Goal: Task Accomplishment & Management: Manage account settings

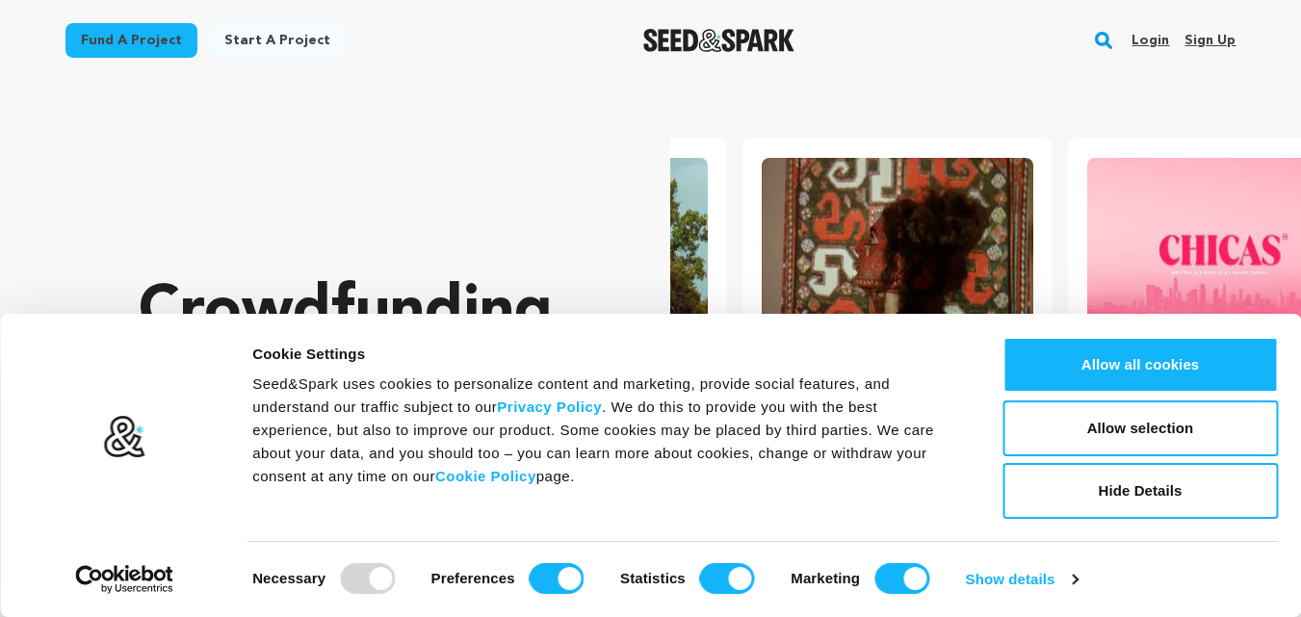
scroll to position [0, 341]
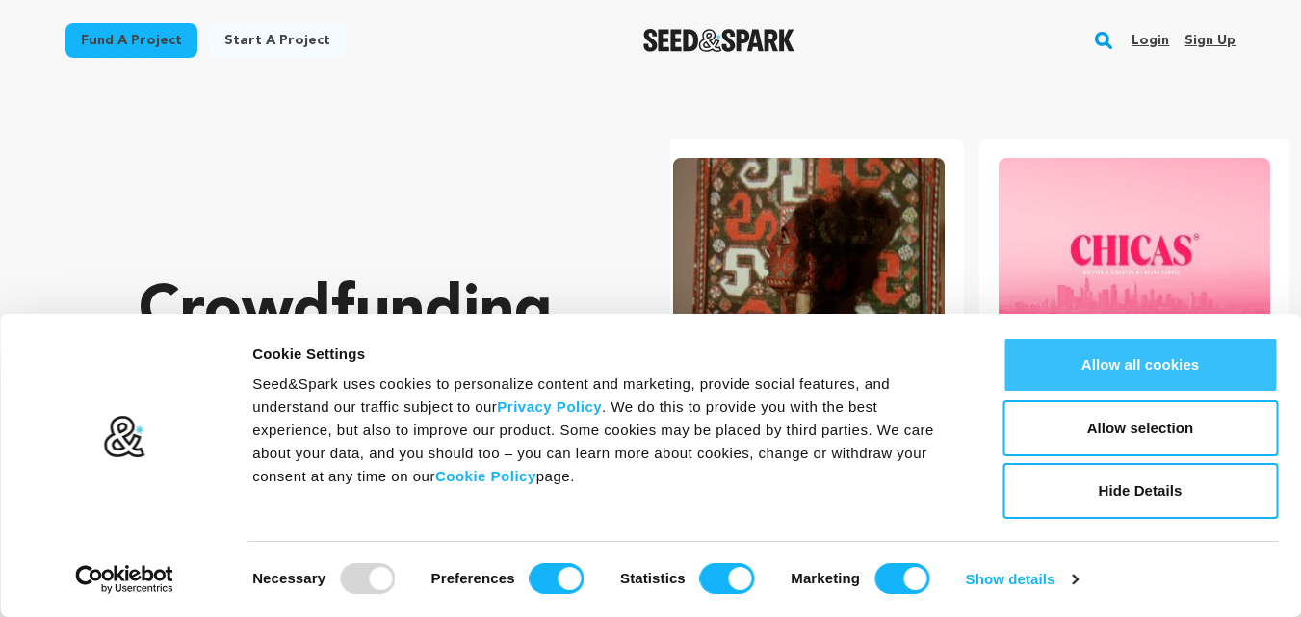
click at [1141, 357] on button "Allow all cookies" at bounding box center [1140, 365] width 275 height 56
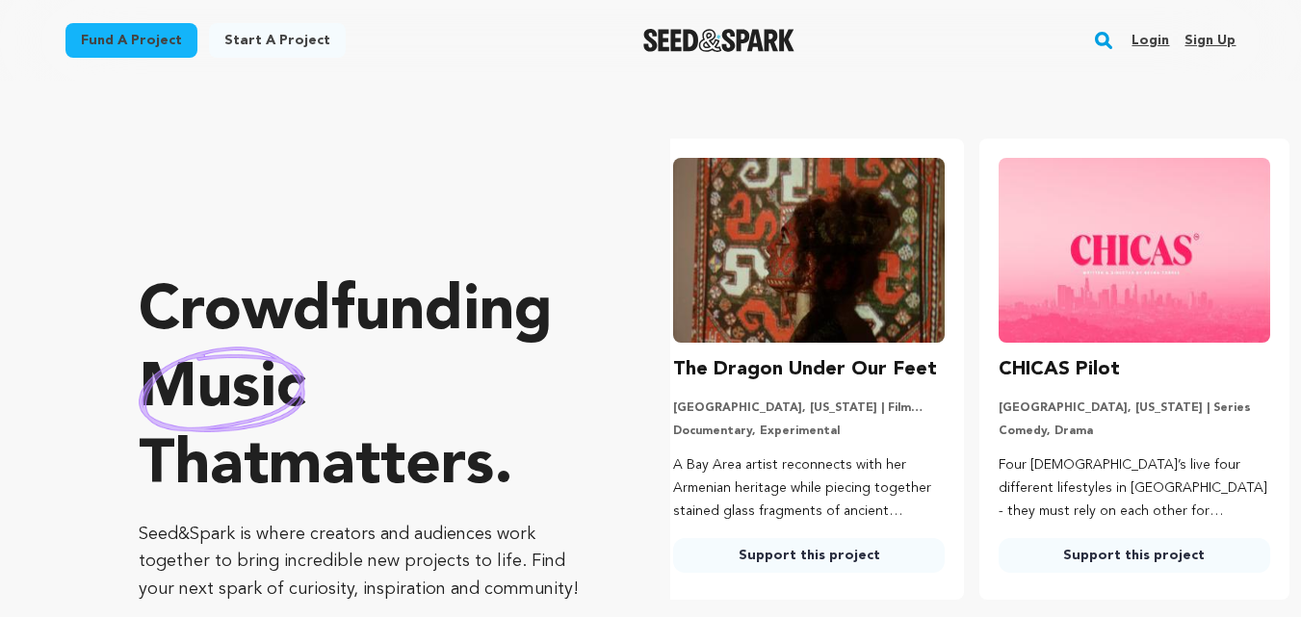
click at [1214, 41] on link "Sign up" at bounding box center [1210, 40] width 51 height 31
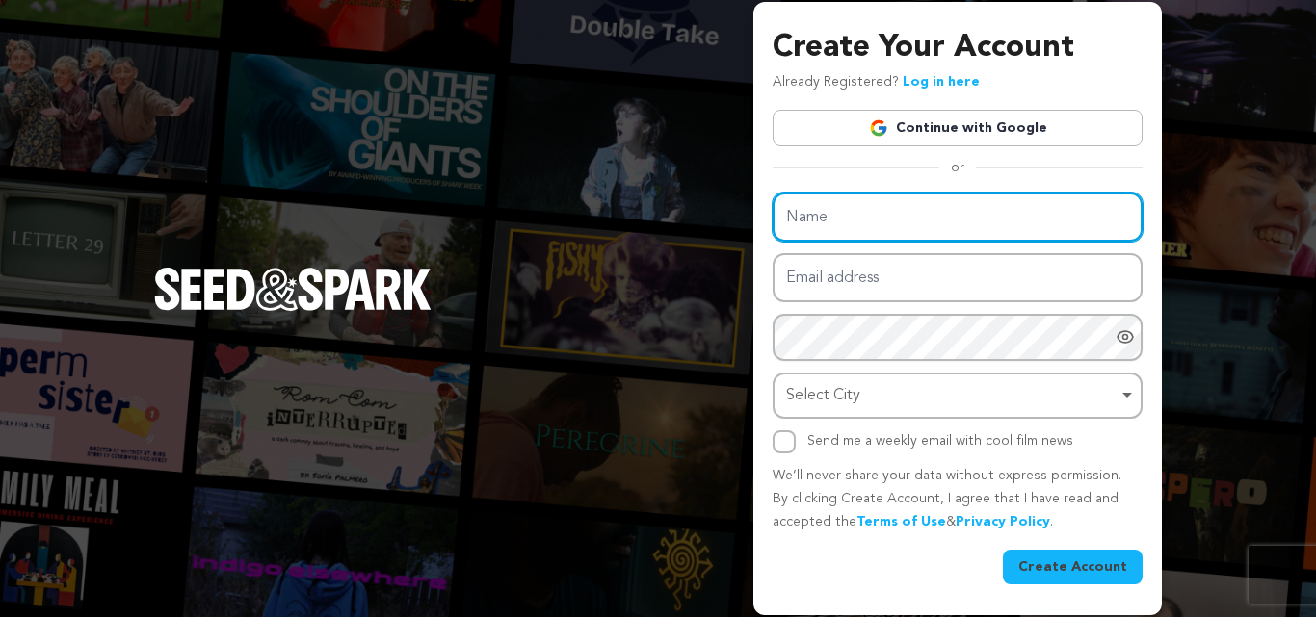
click at [842, 220] on input "Name" at bounding box center [958, 217] width 370 height 49
type input "AK Appliance Repair"
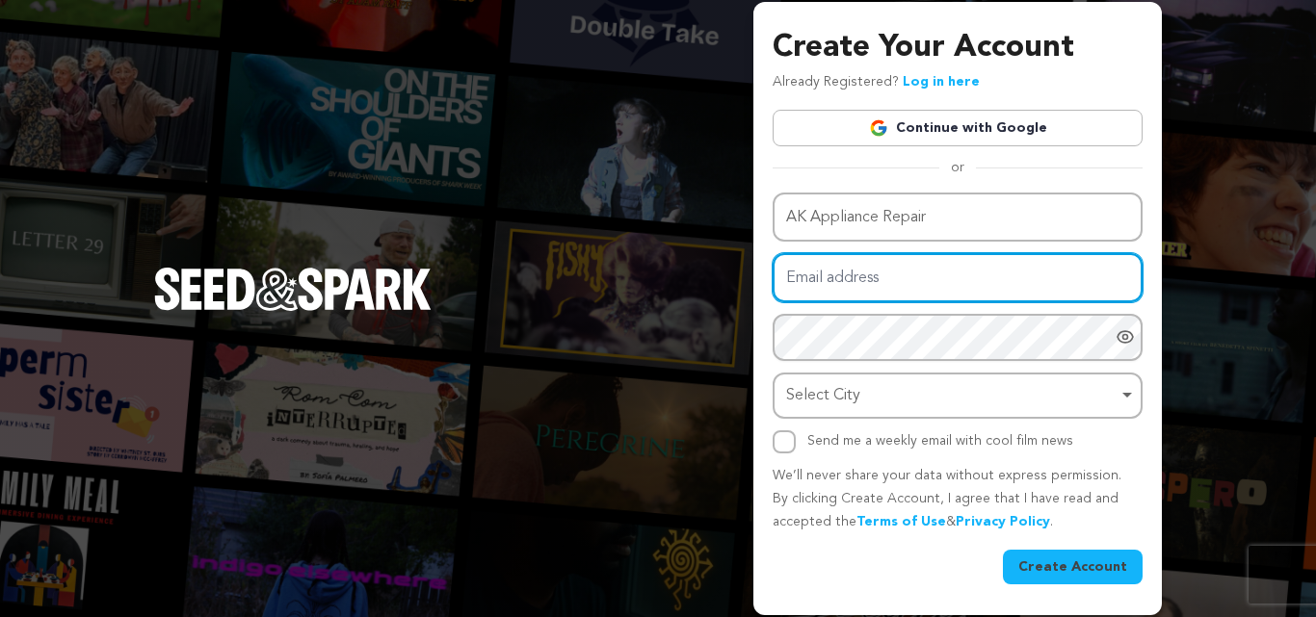
click at [829, 286] on input "Email address" at bounding box center [958, 277] width 370 height 49
type input "citation.akappliancerepair@gmail.com"
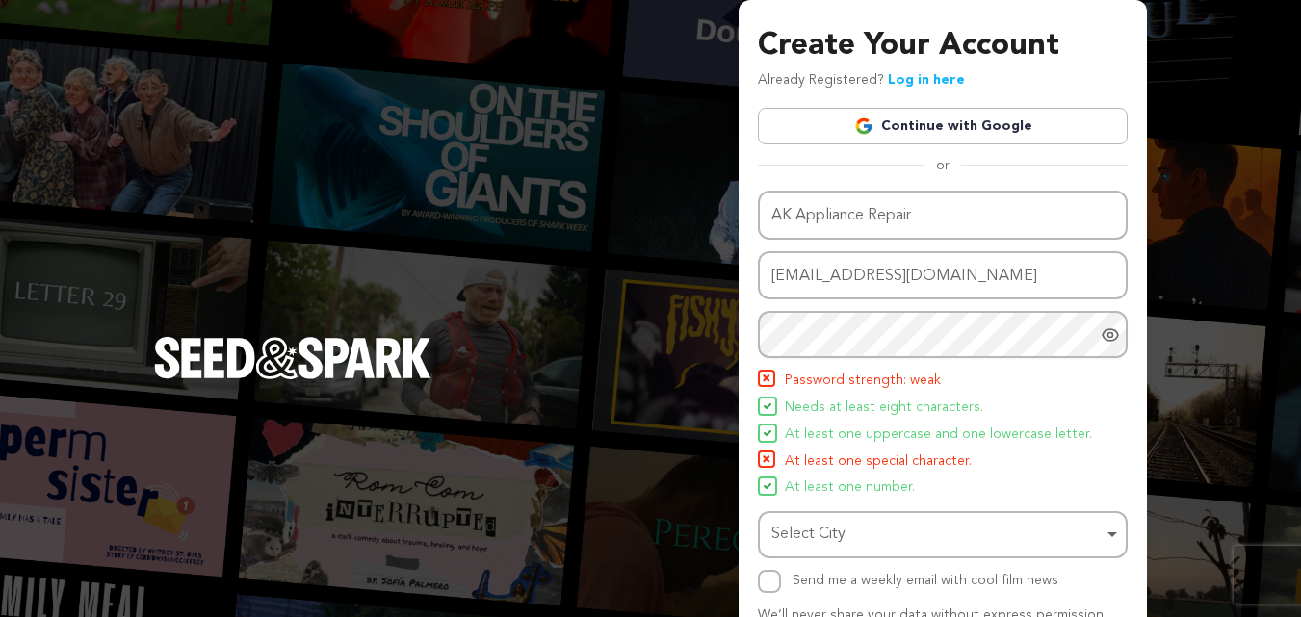
click at [980, 499] on li "At least one number." at bounding box center [943, 488] width 370 height 23
click at [852, 532] on div "Select City Remove item" at bounding box center [937, 535] width 331 height 28
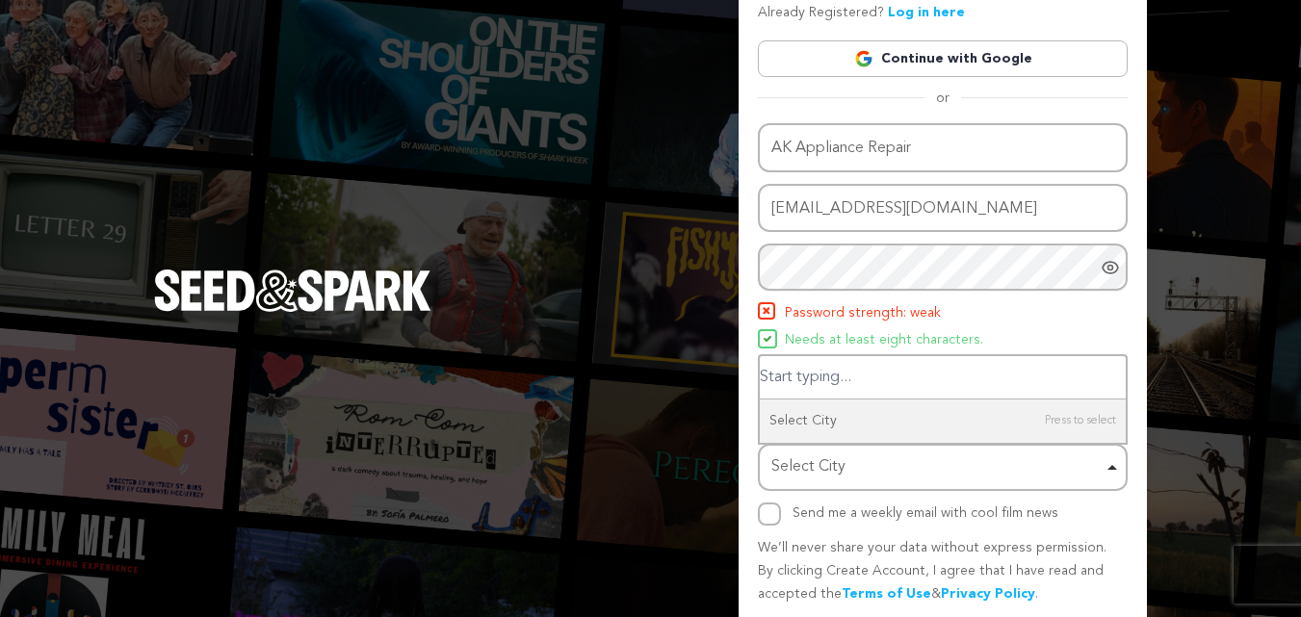
scroll to position [137, 0]
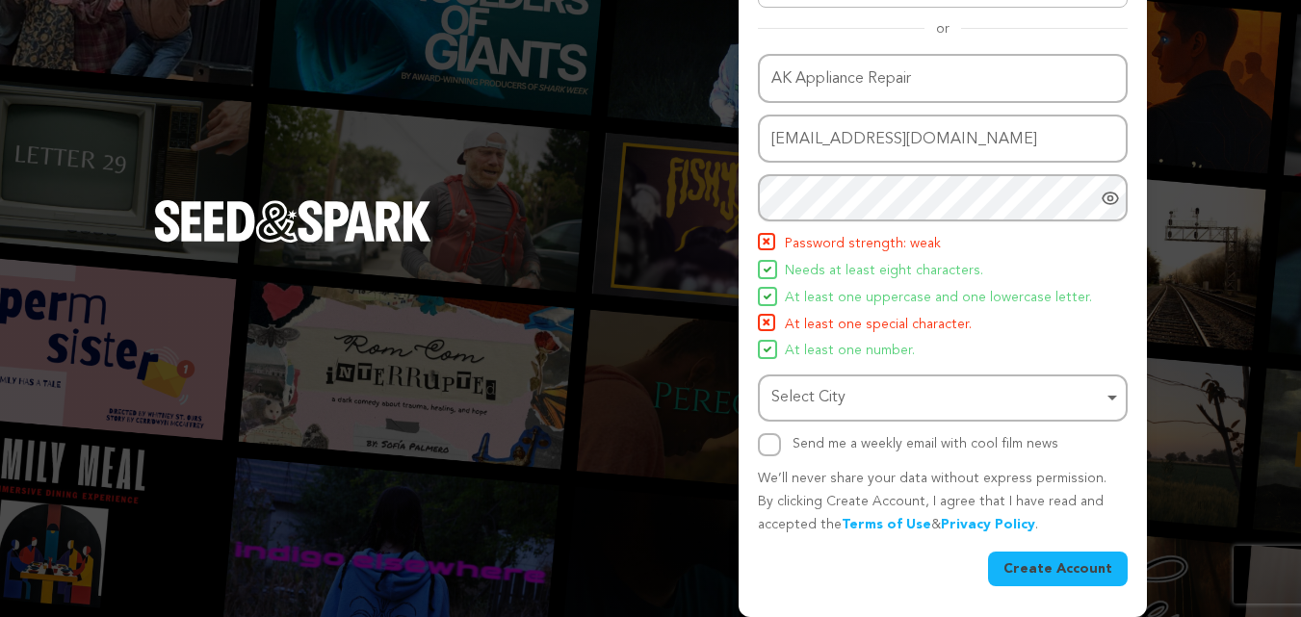
click at [880, 385] on div "Select City Remove item" at bounding box center [937, 398] width 331 height 28
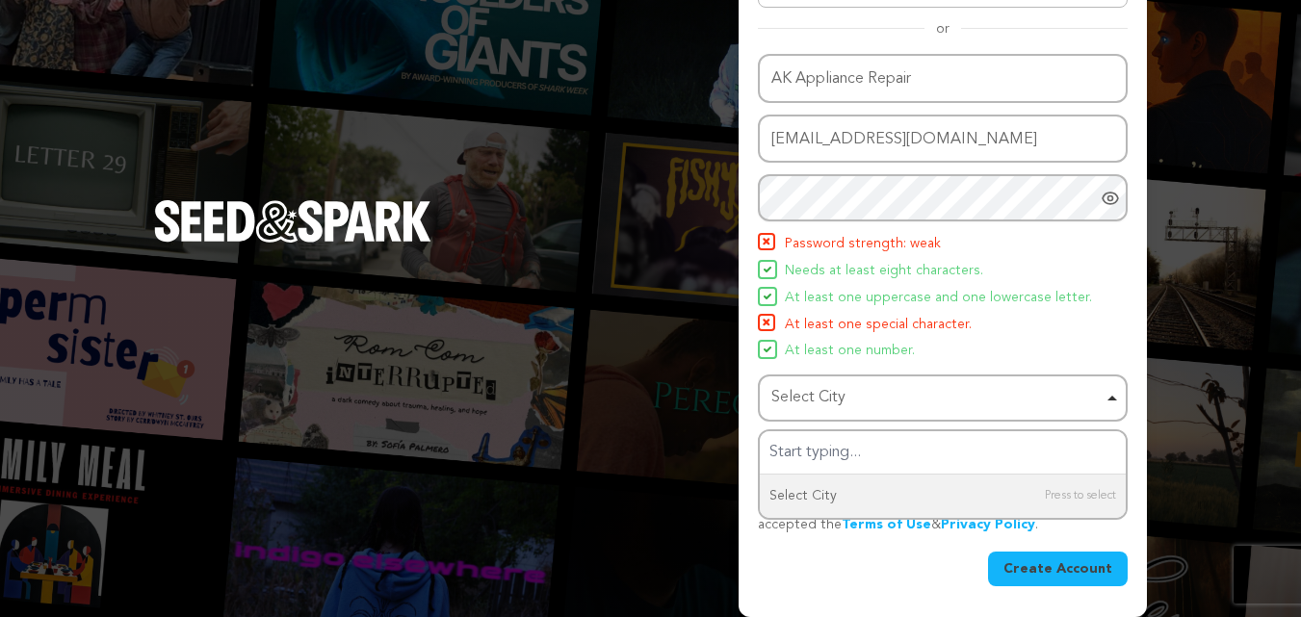
click at [1082, 532] on p "We’ll never share your data without express permission. By clicking Create Acco…" at bounding box center [943, 502] width 370 height 68
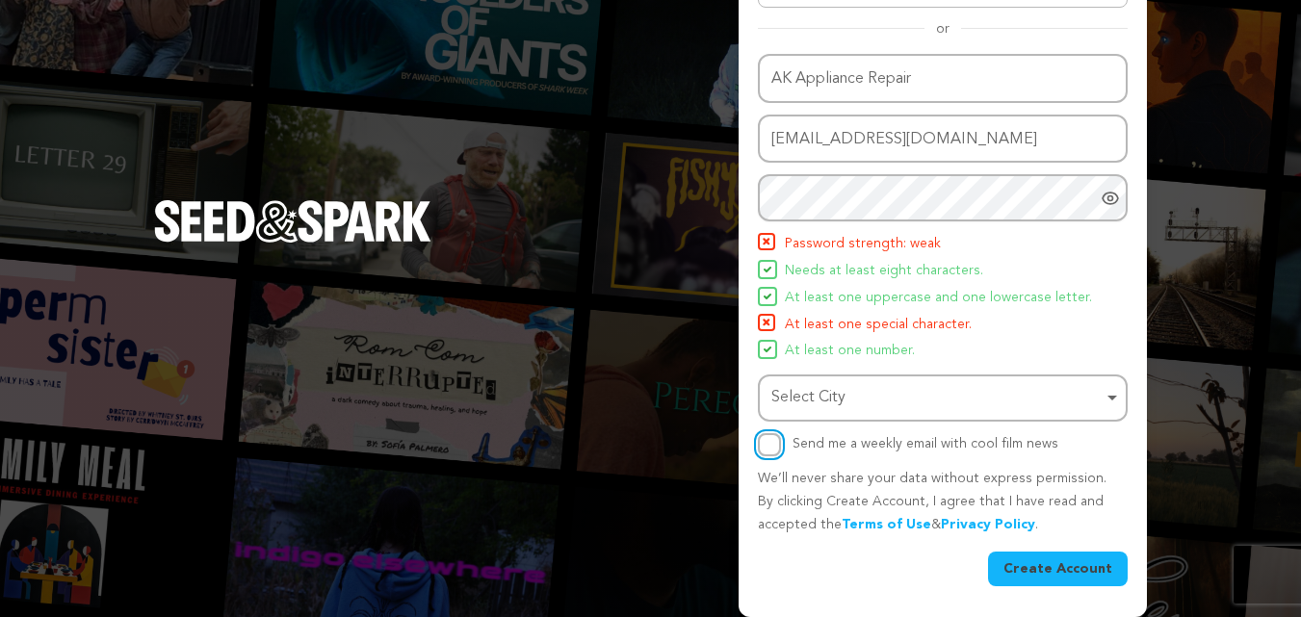
click at [768, 447] on input "Send me a weekly email with cool film news" at bounding box center [769, 444] width 23 height 23
checkbox input "true"
click at [1055, 564] on button "Create Account" at bounding box center [1058, 569] width 140 height 35
click at [1060, 575] on button "Create Account" at bounding box center [1058, 569] width 140 height 35
click at [983, 392] on div "Select City Remove item" at bounding box center [937, 398] width 331 height 28
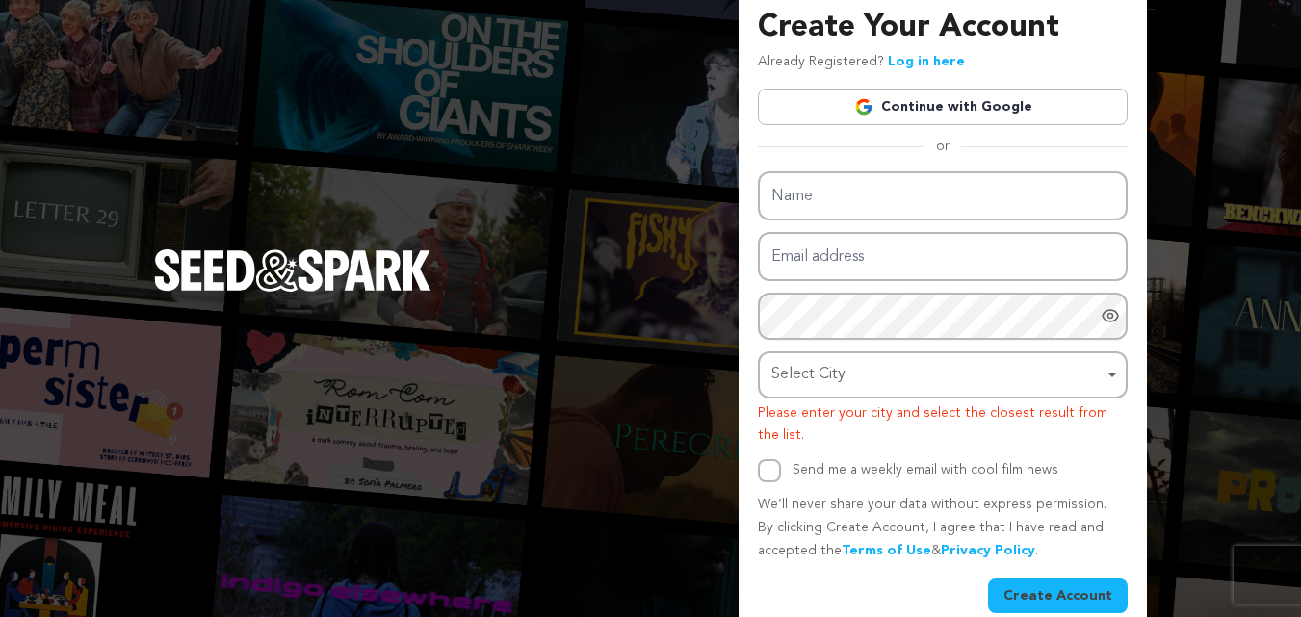
scroll to position [92, 0]
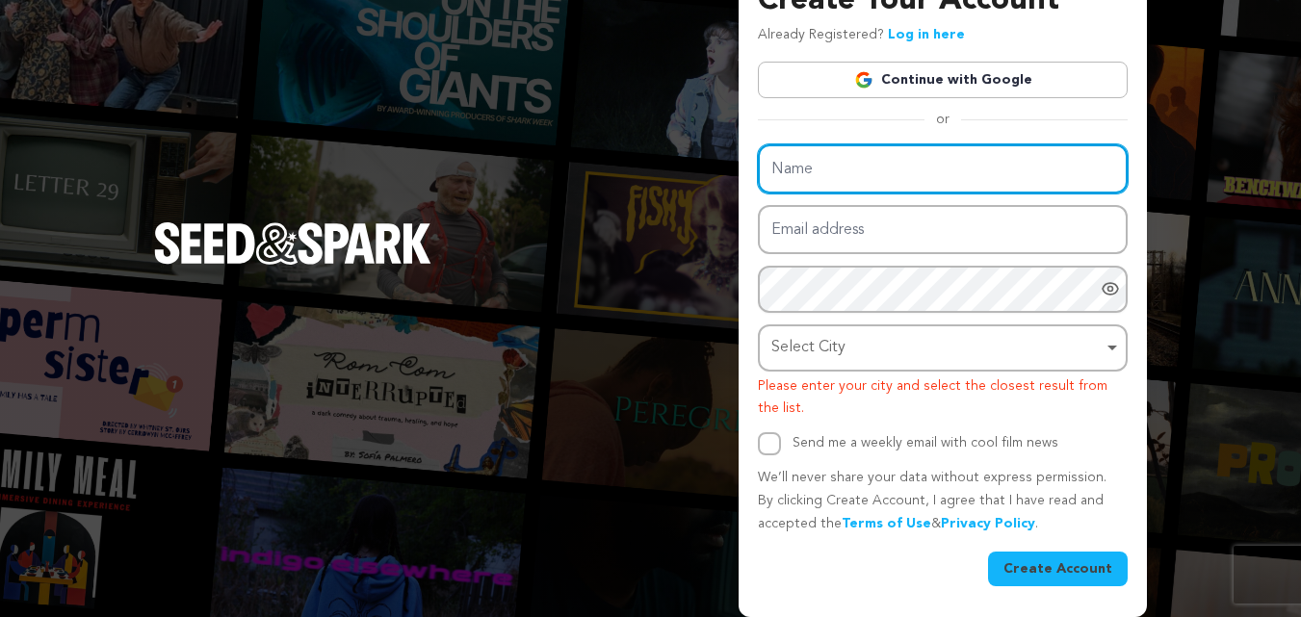
drag, startPoint x: 859, startPoint y: 158, endPoint x: 857, endPoint y: 181, distance: 23.2
click at [859, 160] on input "Name" at bounding box center [943, 168] width 370 height 49
type input "AK Appliance Repair"
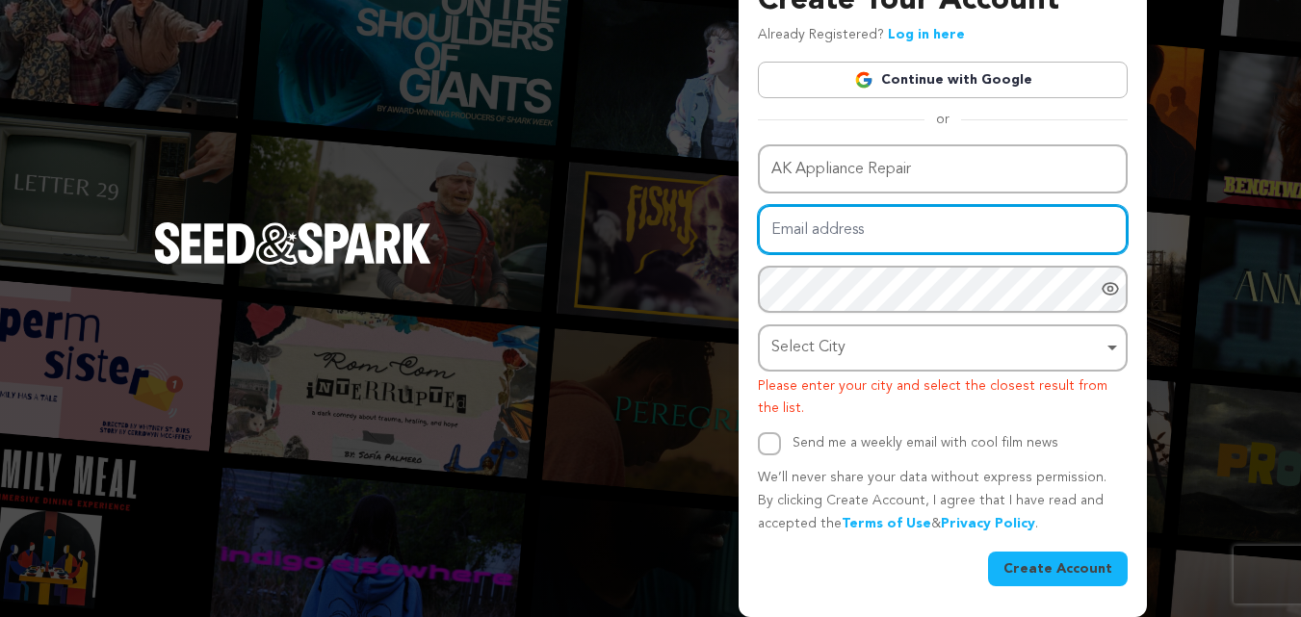
click at [860, 224] on input "Email address" at bounding box center [943, 229] width 370 height 49
type input "citation.akappliancerepair@gmail.com"
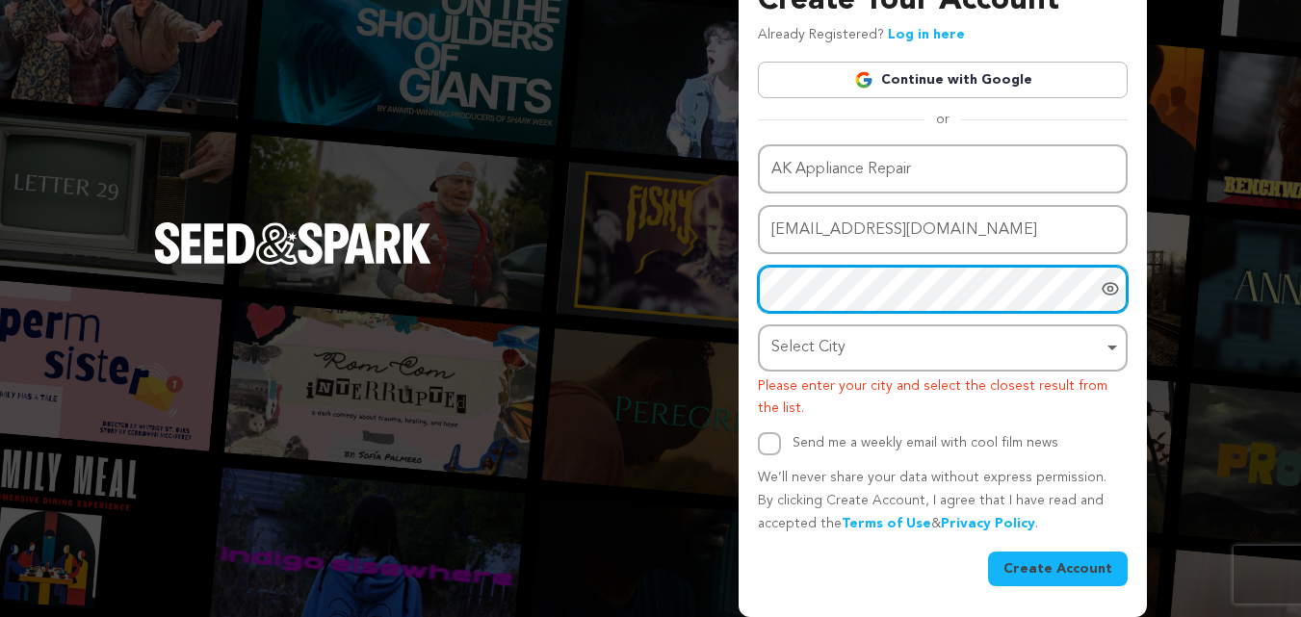
scroll to position [162, 0]
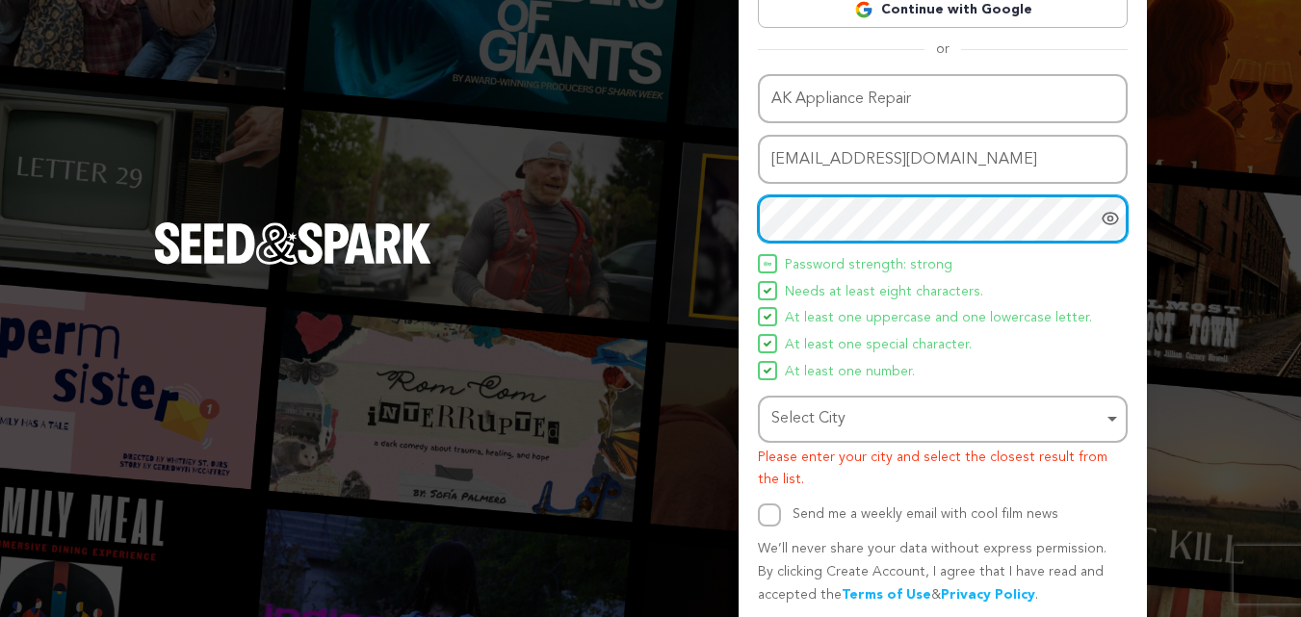
click at [885, 416] on div "Select City Remove item" at bounding box center [937, 420] width 331 height 28
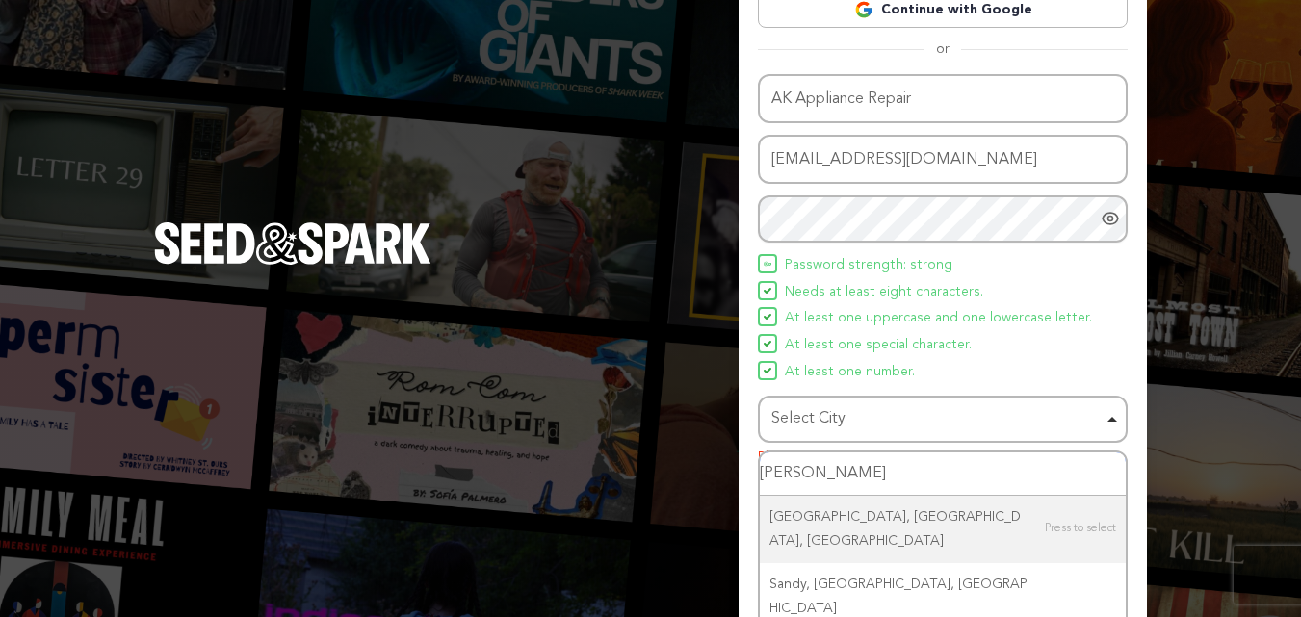
type input "Sandy S"
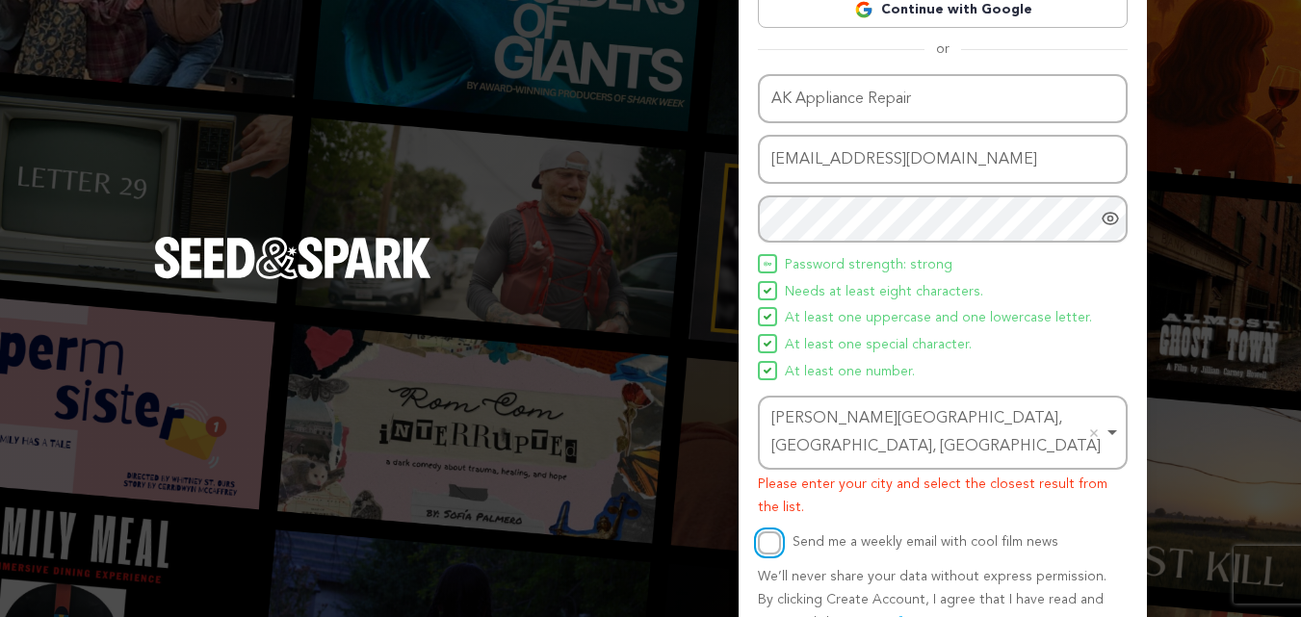
click at [779, 532] on input "Send me a weekly email with cool film news" at bounding box center [769, 543] width 23 height 23
checkbox input "true"
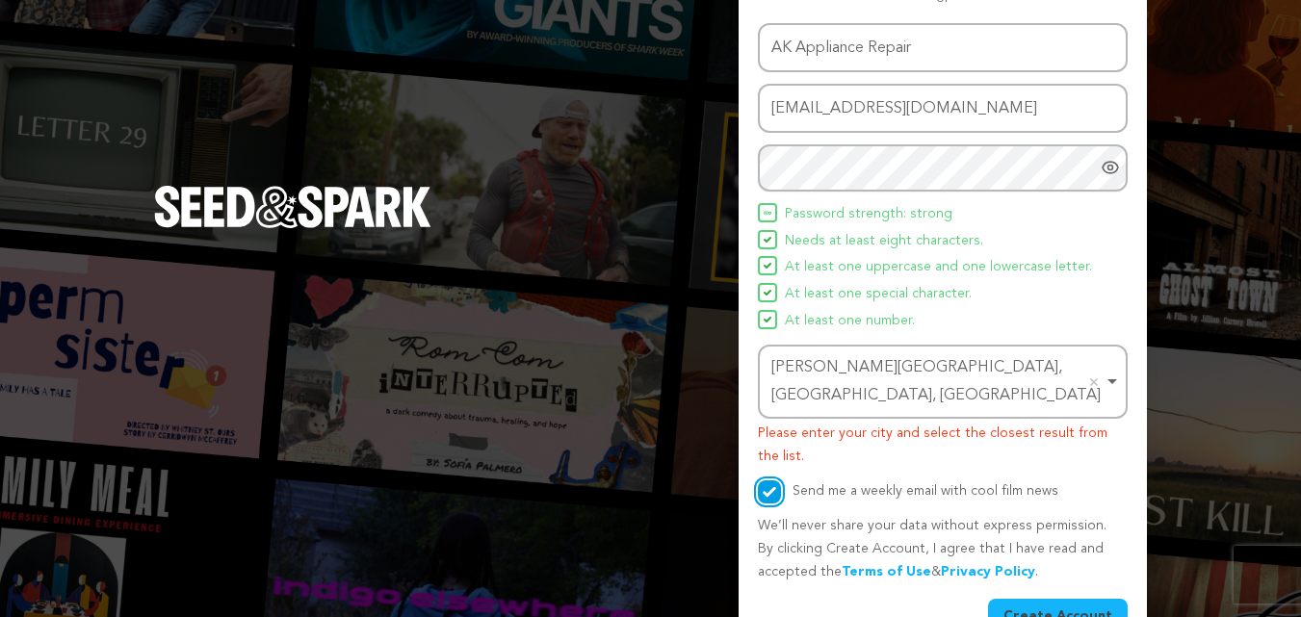
scroll to position [233, 0]
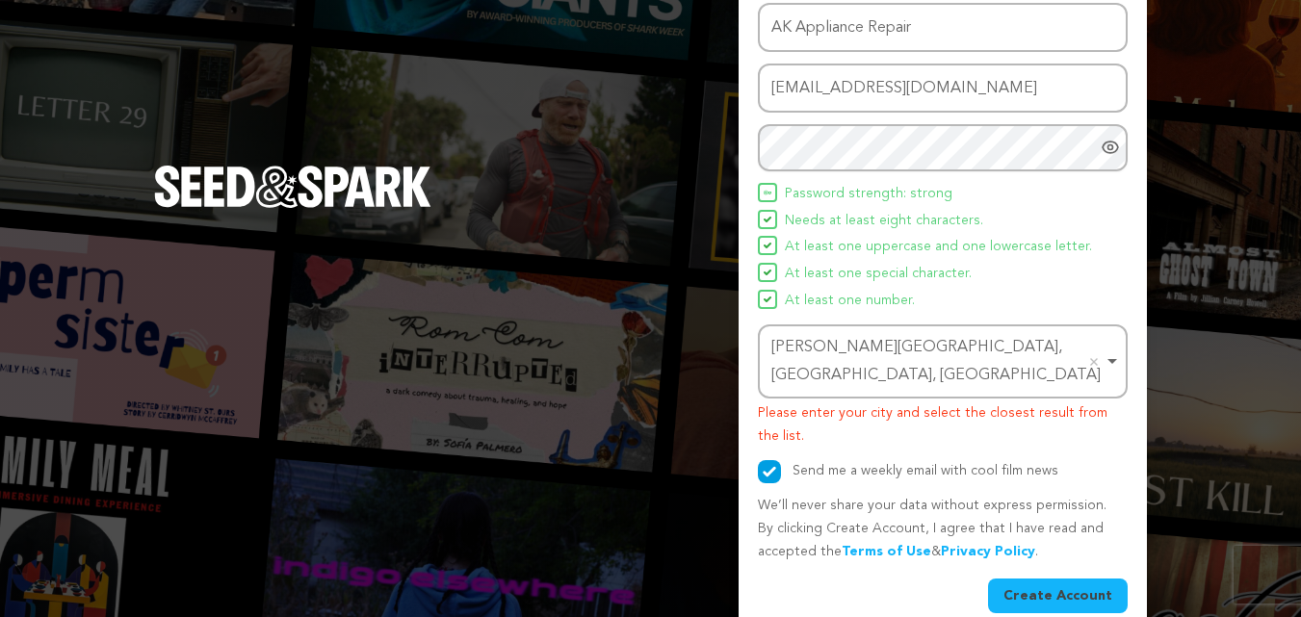
click at [1045, 579] on button "Create Account" at bounding box center [1058, 596] width 140 height 35
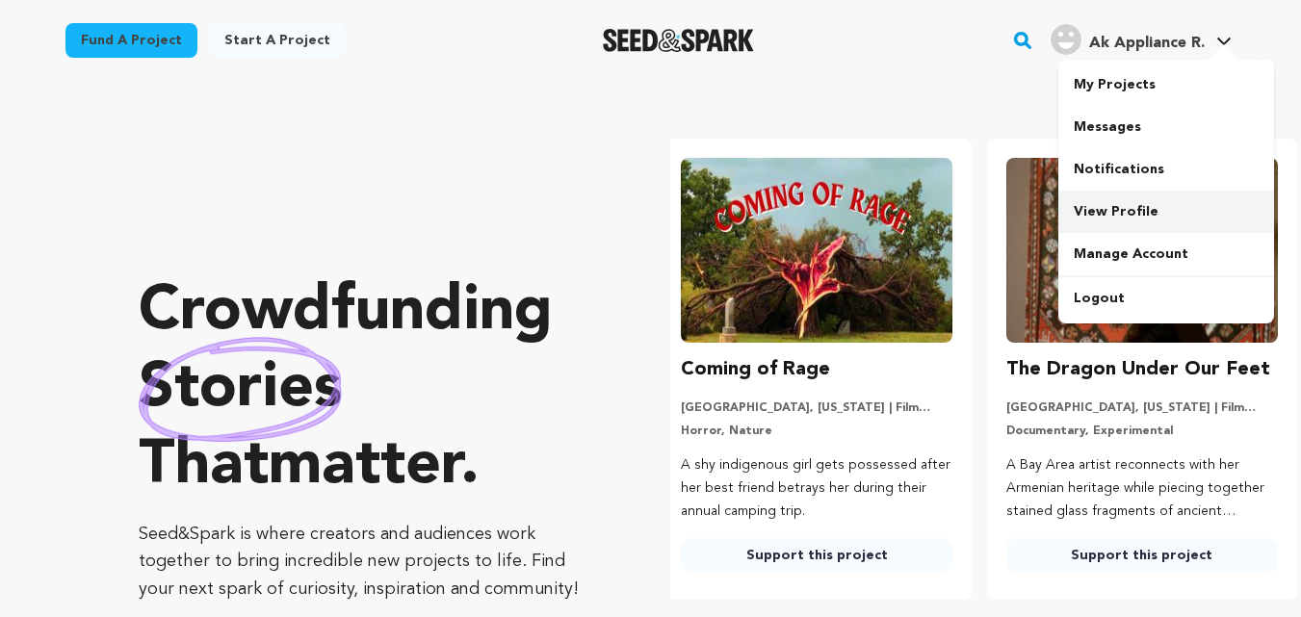
scroll to position [0, 341]
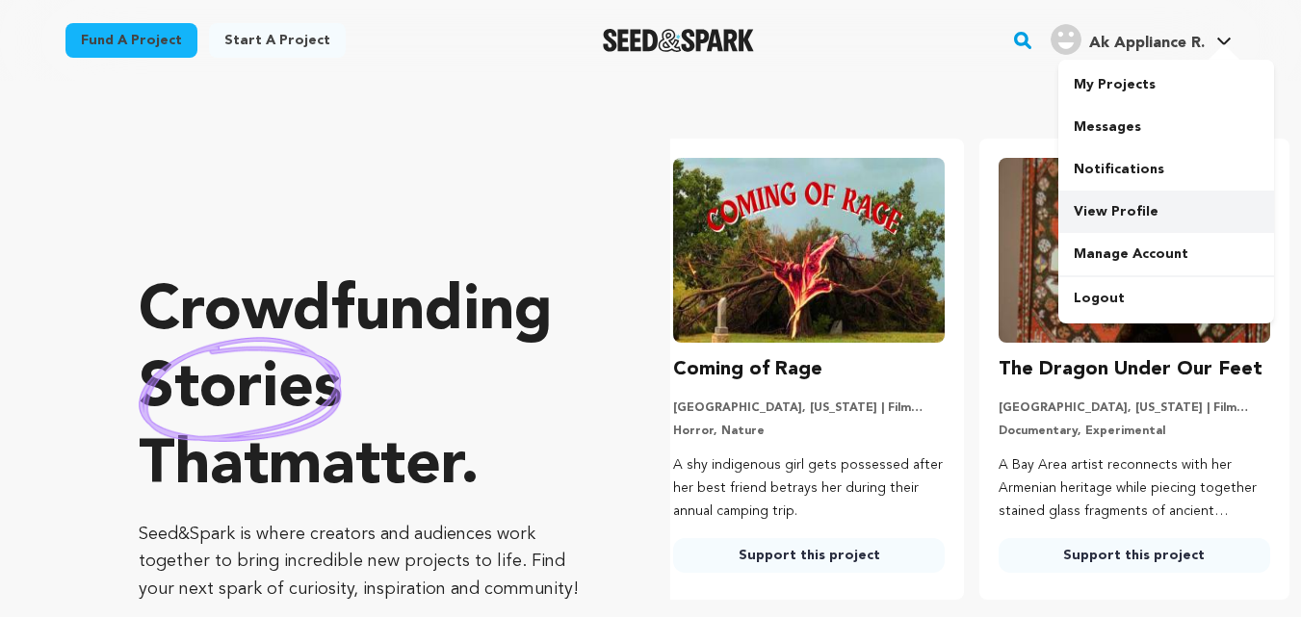
click at [1118, 215] on link "View Profile" at bounding box center [1167, 212] width 216 height 42
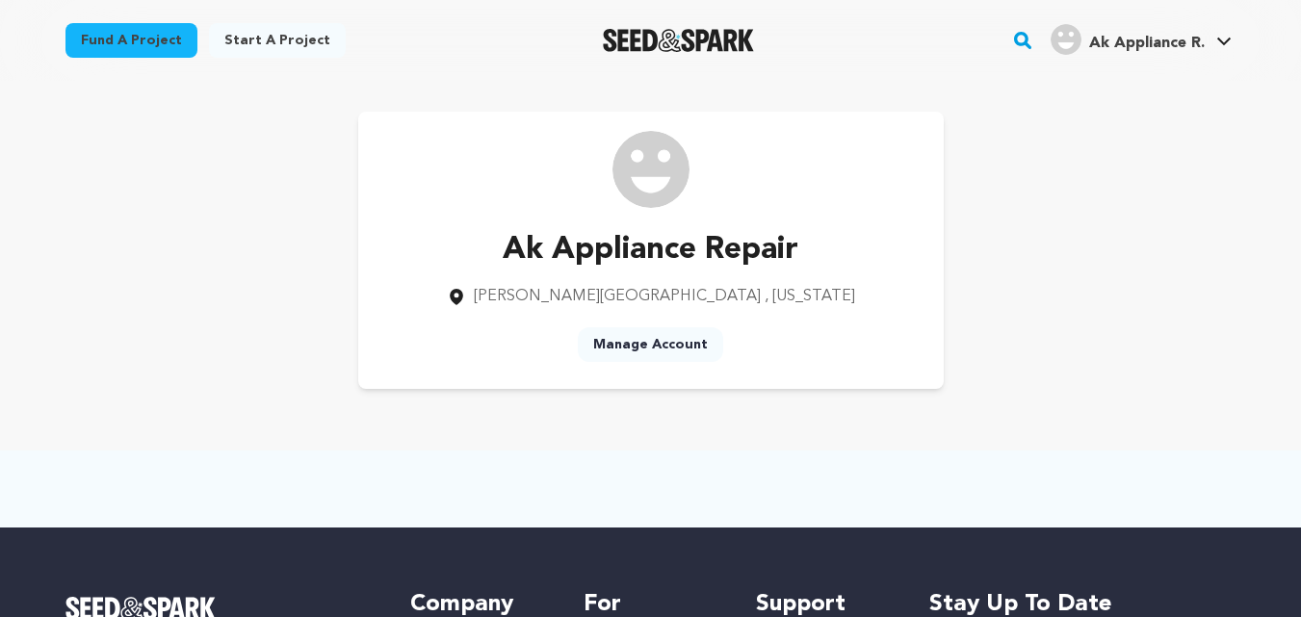
click at [667, 340] on link "Manage Account" at bounding box center [650, 345] width 145 height 35
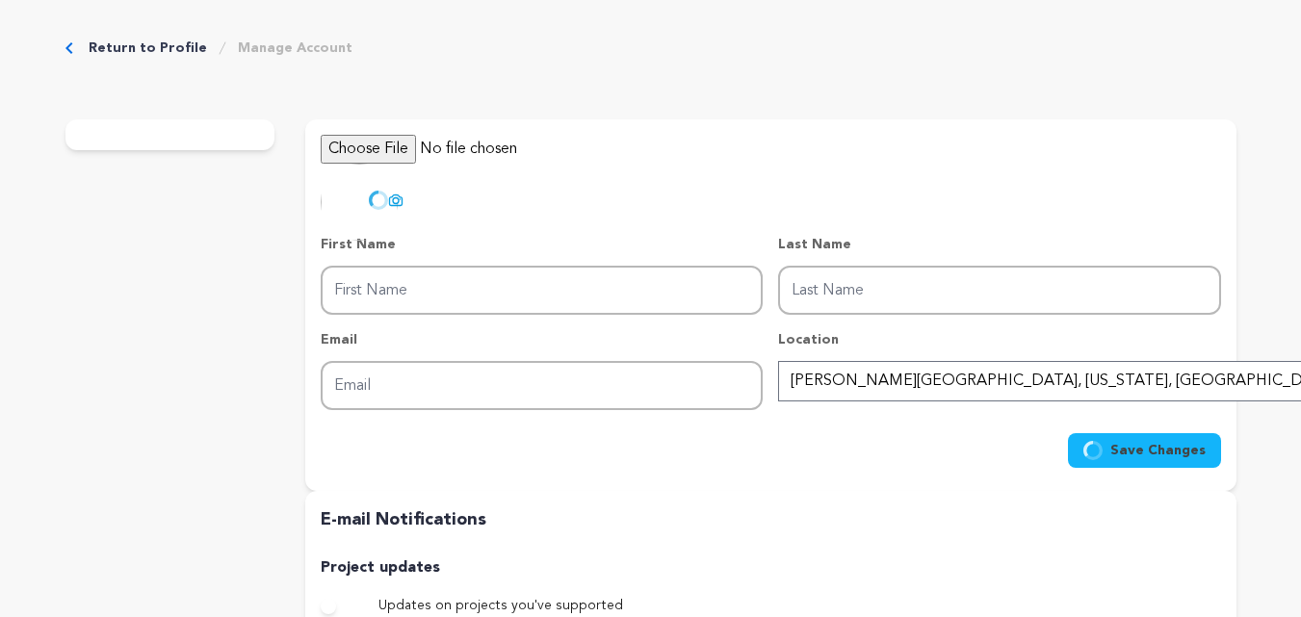
type input "Ak Appliance"
type input "Repair"
type input "[EMAIL_ADDRESS][DOMAIN_NAME]"
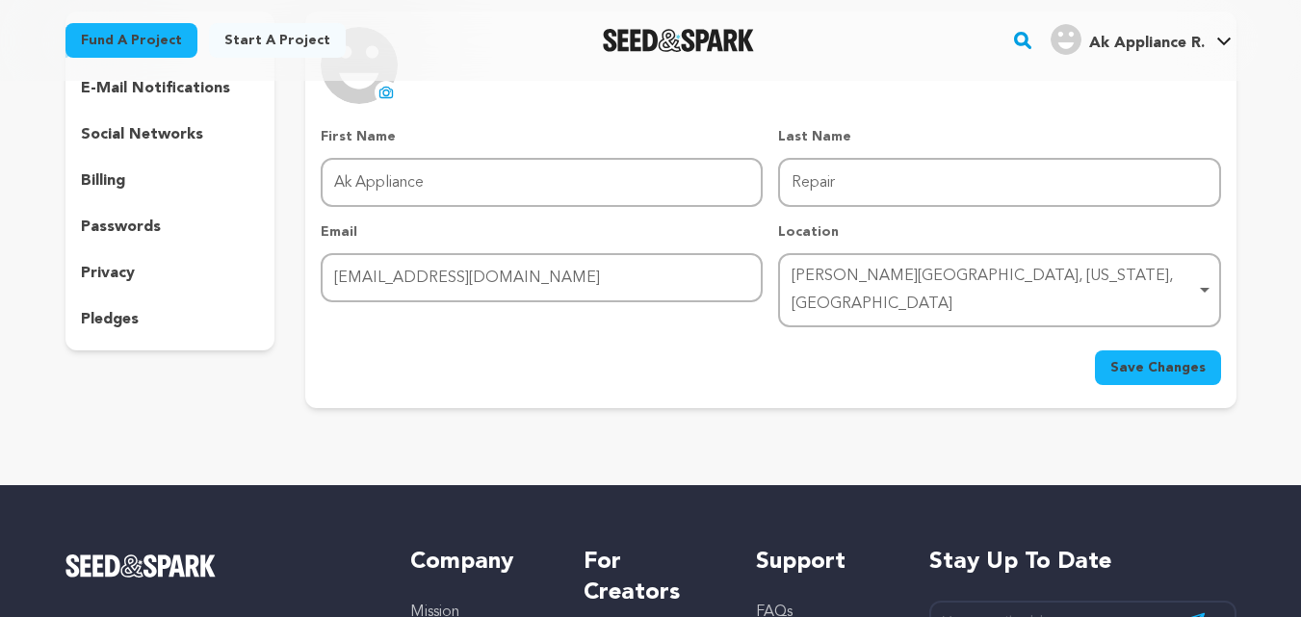
scroll to position [193, 0]
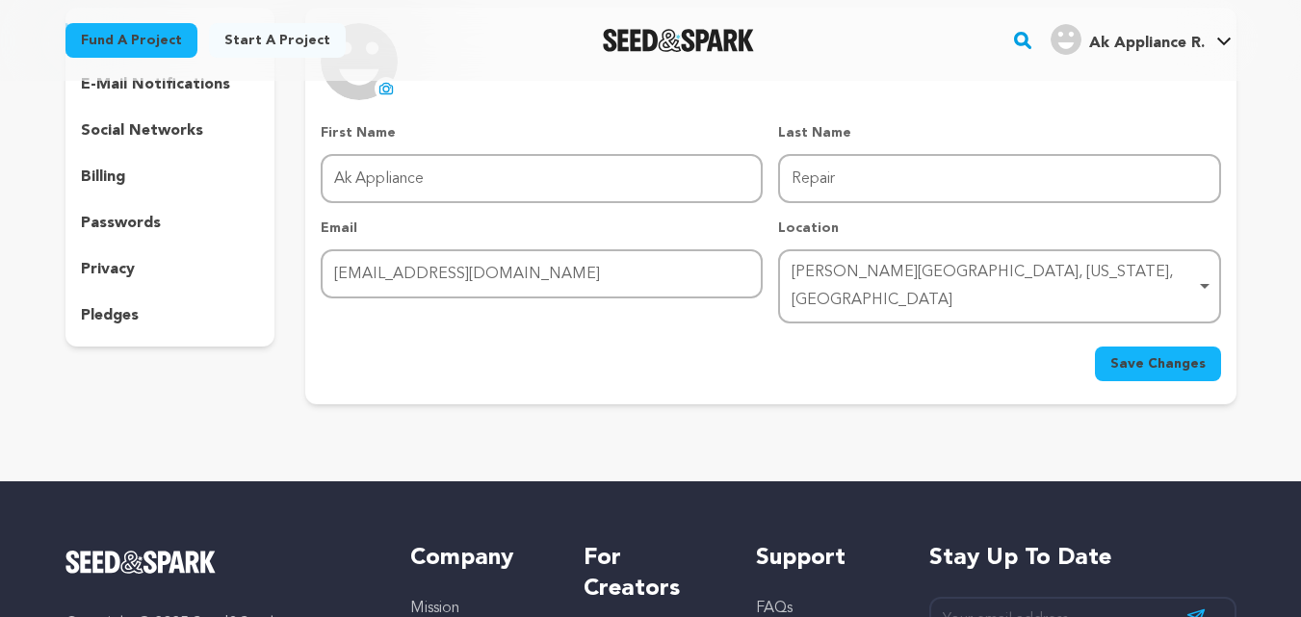
click at [381, 91] on icon at bounding box center [386, 88] width 15 height 15
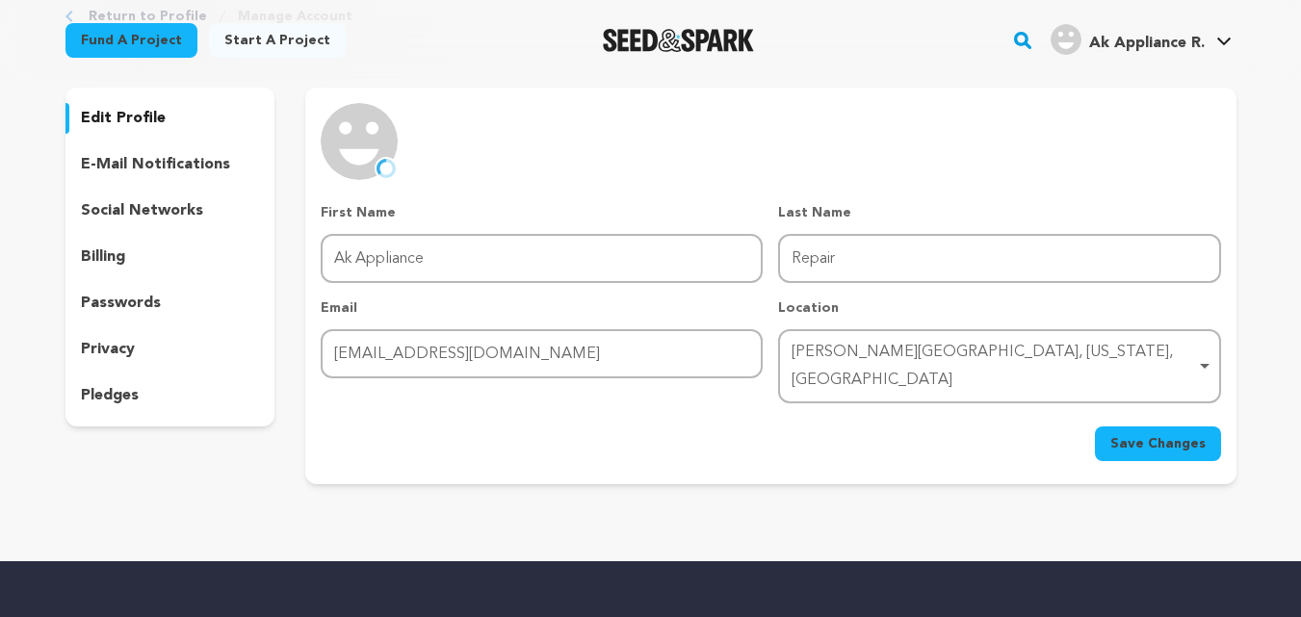
scroll to position [0, 0]
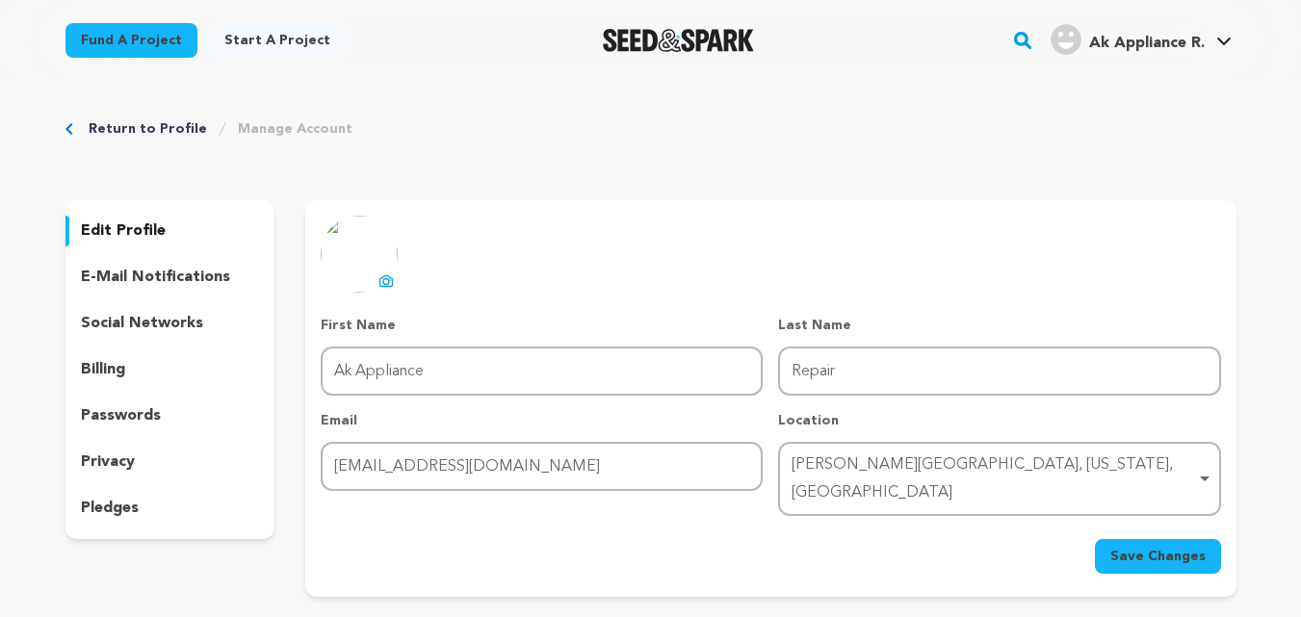
click at [168, 285] on p "e-mail notifications" at bounding box center [155, 277] width 149 height 23
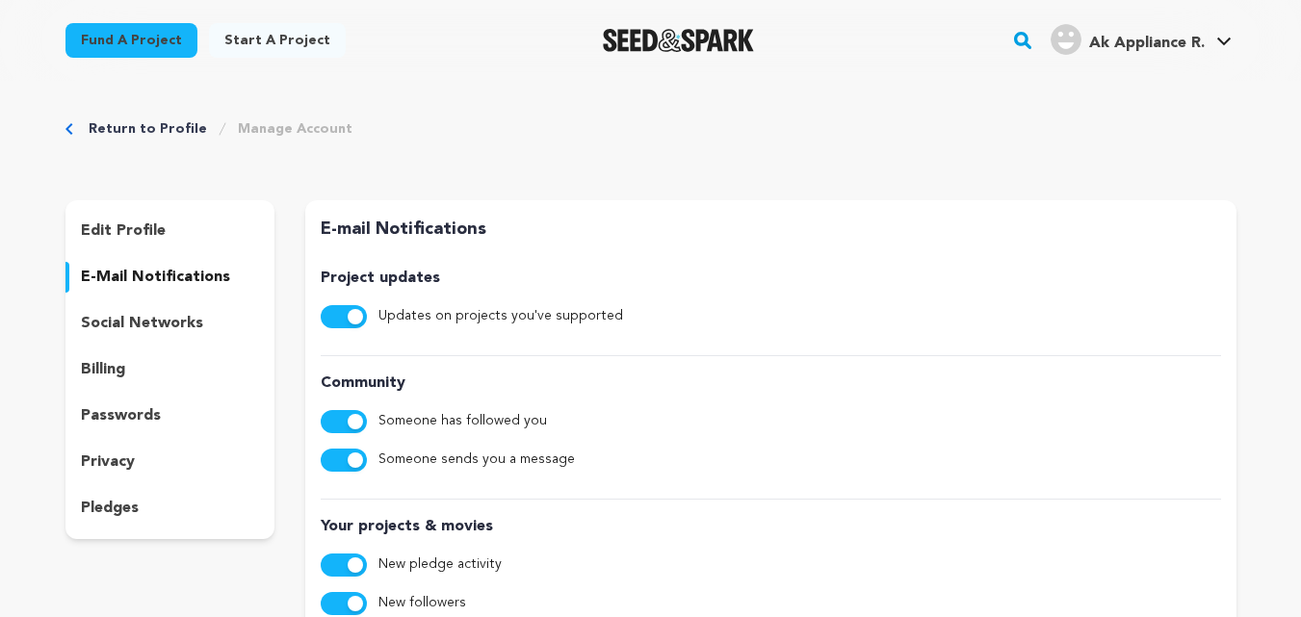
click at [194, 330] on p "social networks" at bounding box center [142, 323] width 122 height 23
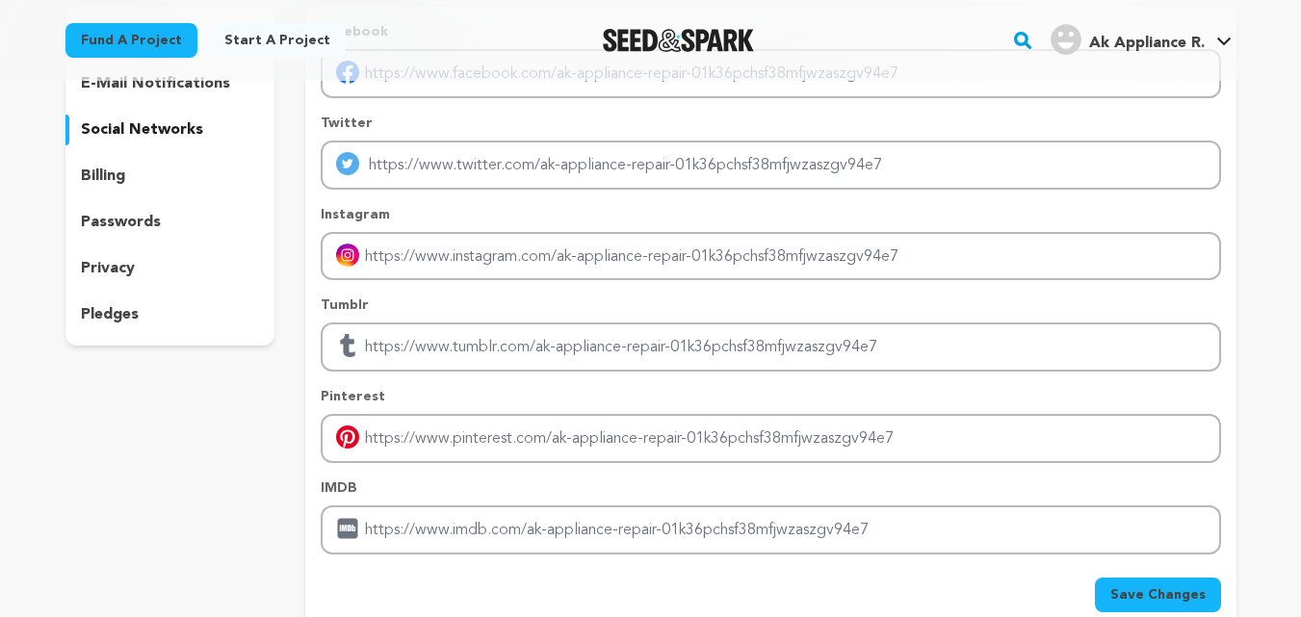
scroll to position [193, 0]
click at [144, 180] on div "billing" at bounding box center [171, 177] width 210 height 31
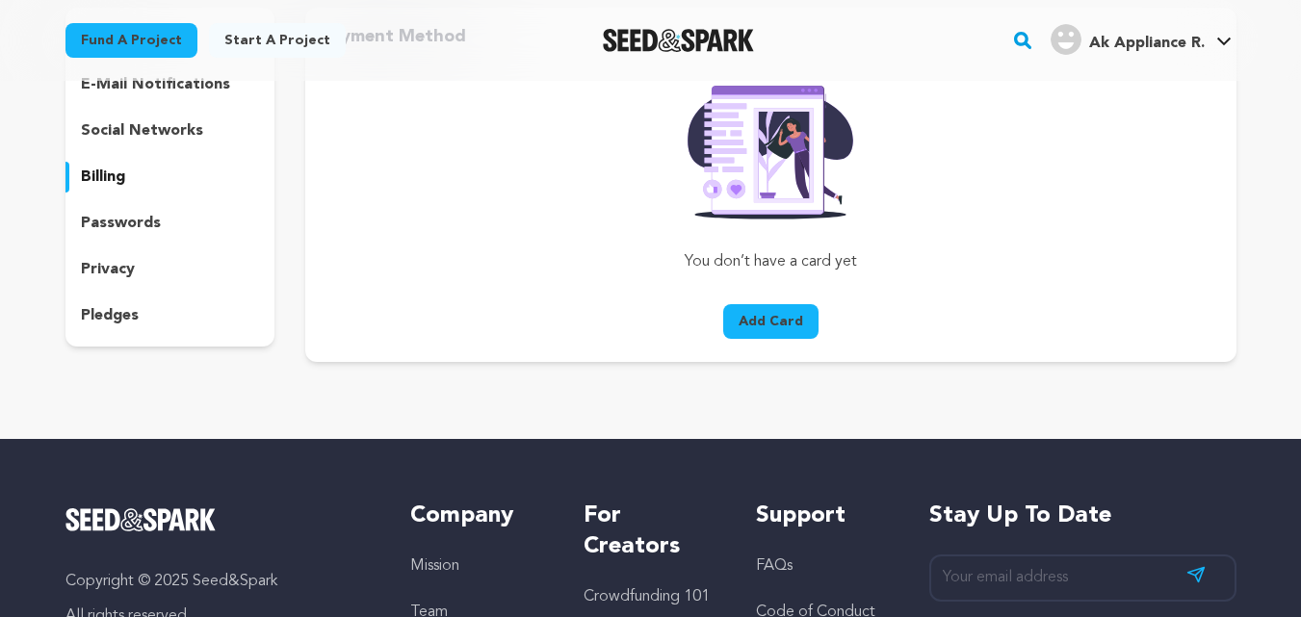
click at [134, 223] on p "passwords" at bounding box center [121, 223] width 80 height 23
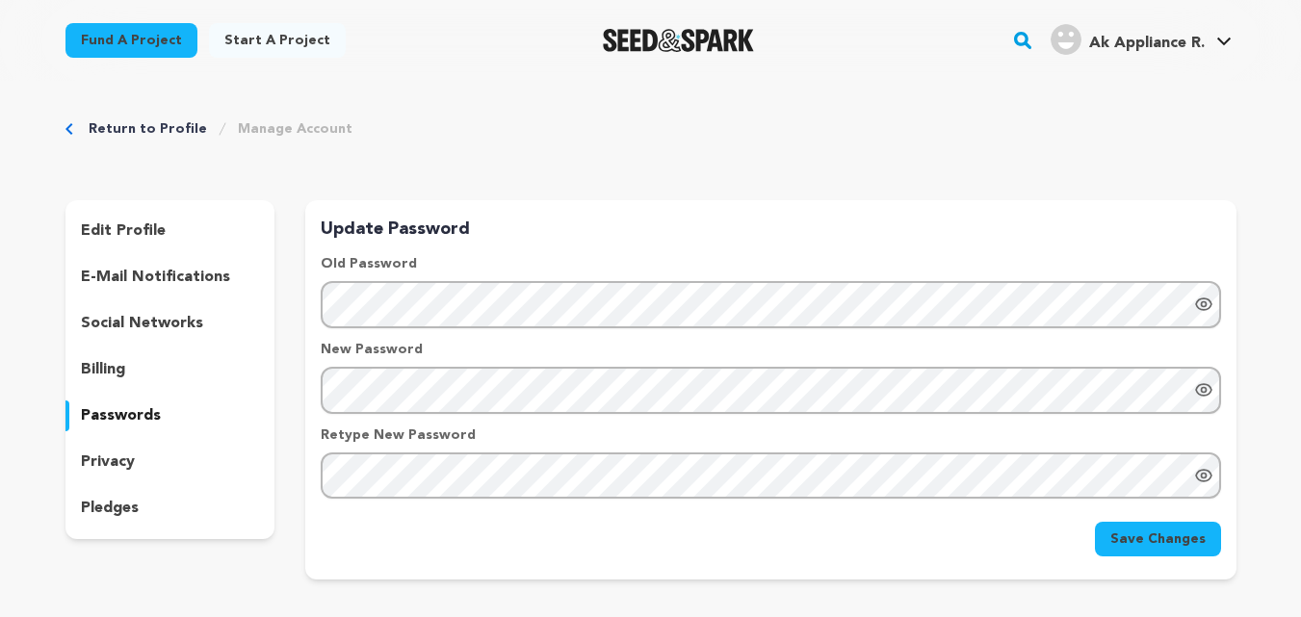
click at [117, 450] on div "privacy" at bounding box center [171, 462] width 210 height 31
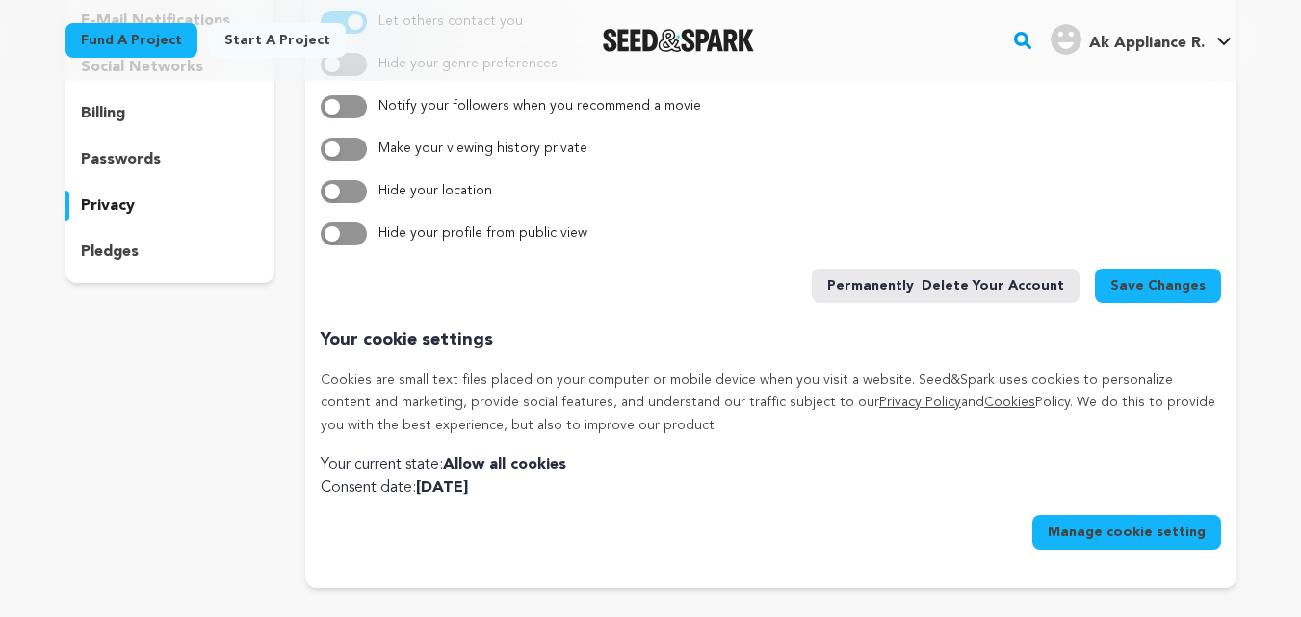
scroll to position [289, 0]
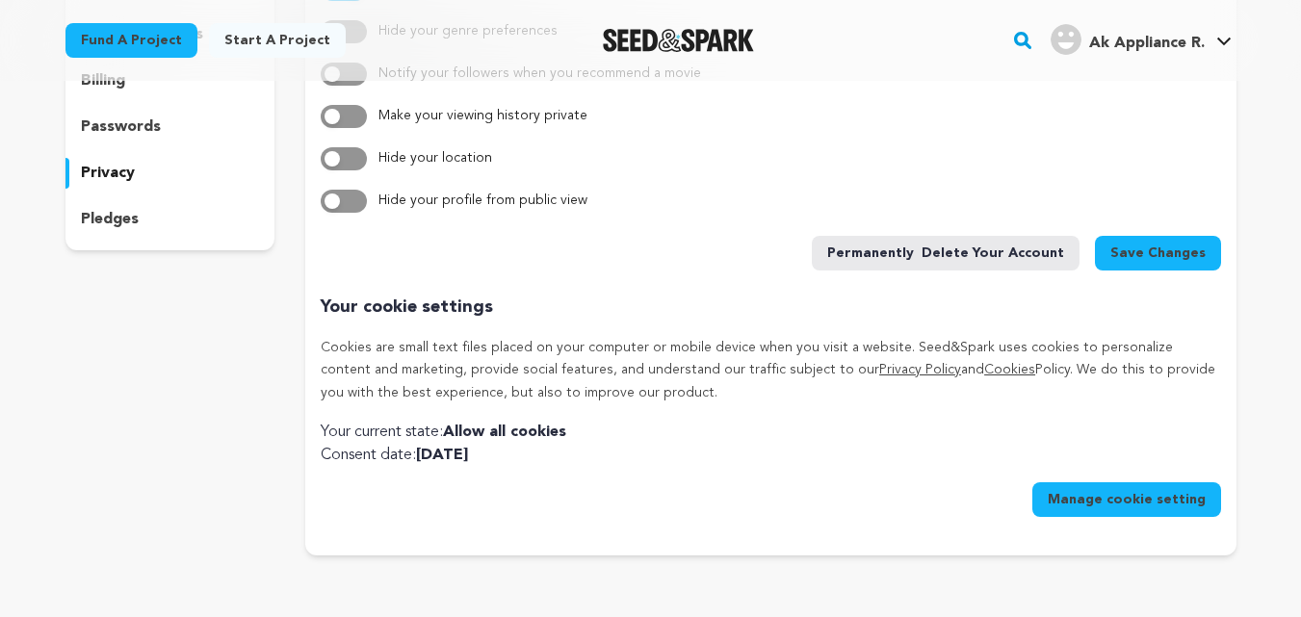
click at [99, 228] on p "pledges" at bounding box center [110, 219] width 58 height 23
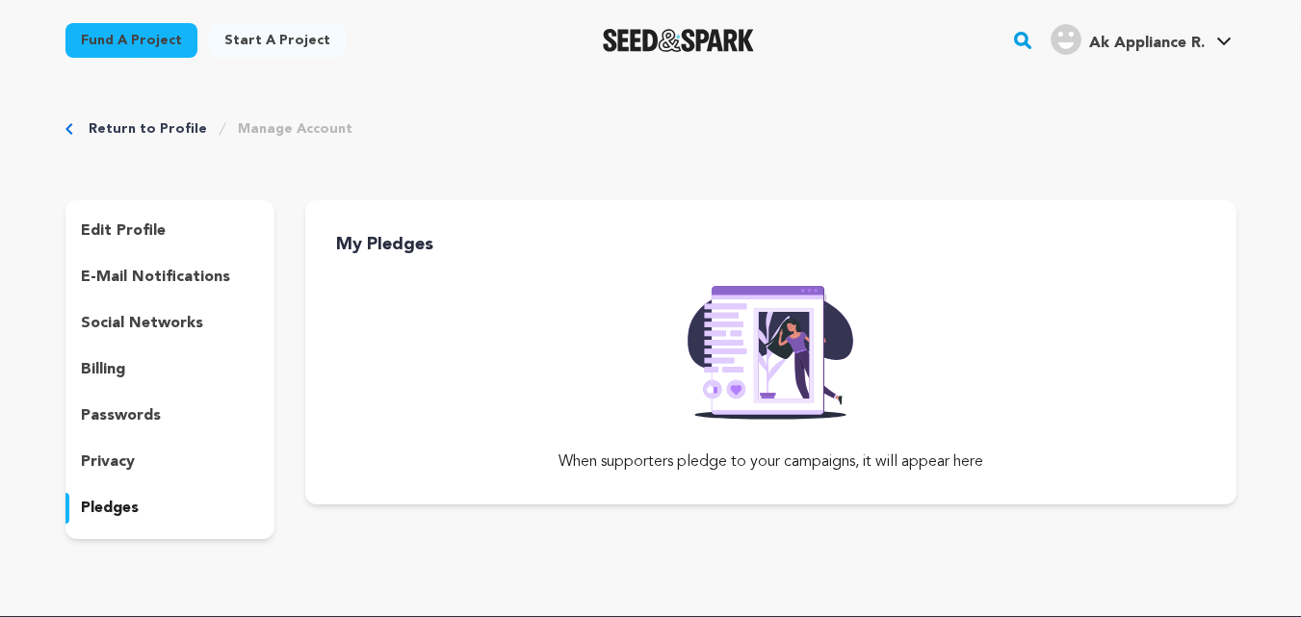
click at [151, 228] on p "edit profile" at bounding box center [123, 231] width 85 height 23
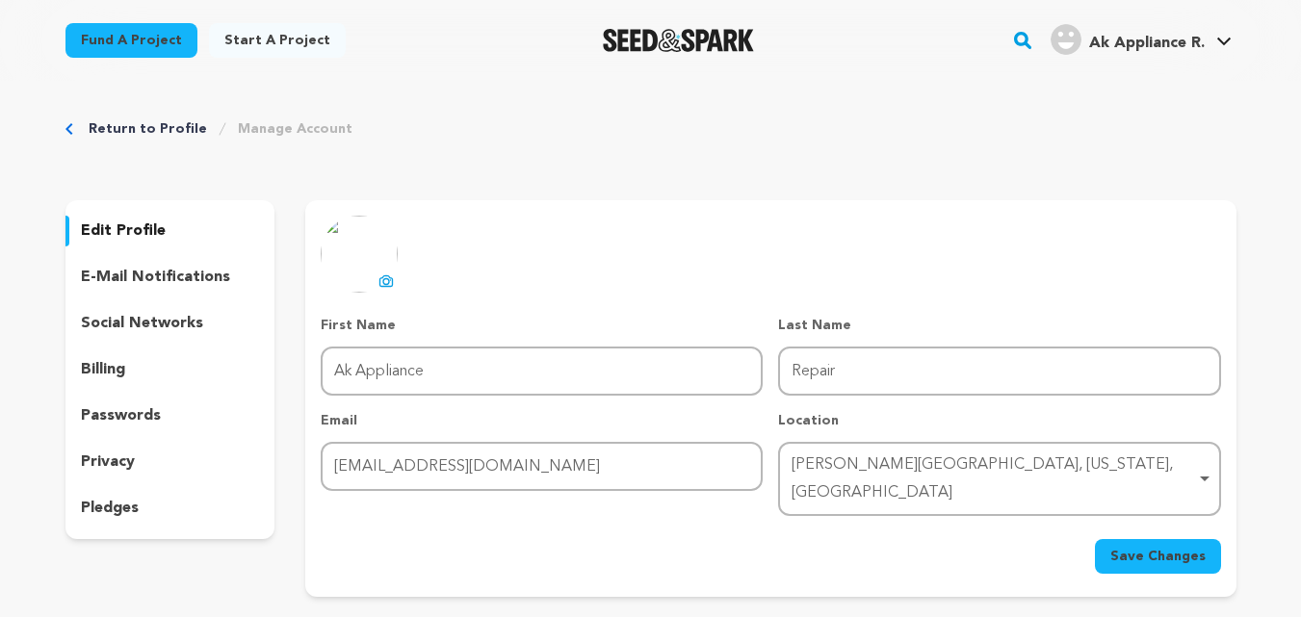
click at [1149, 547] on span "Save Changes" at bounding box center [1158, 556] width 95 height 19
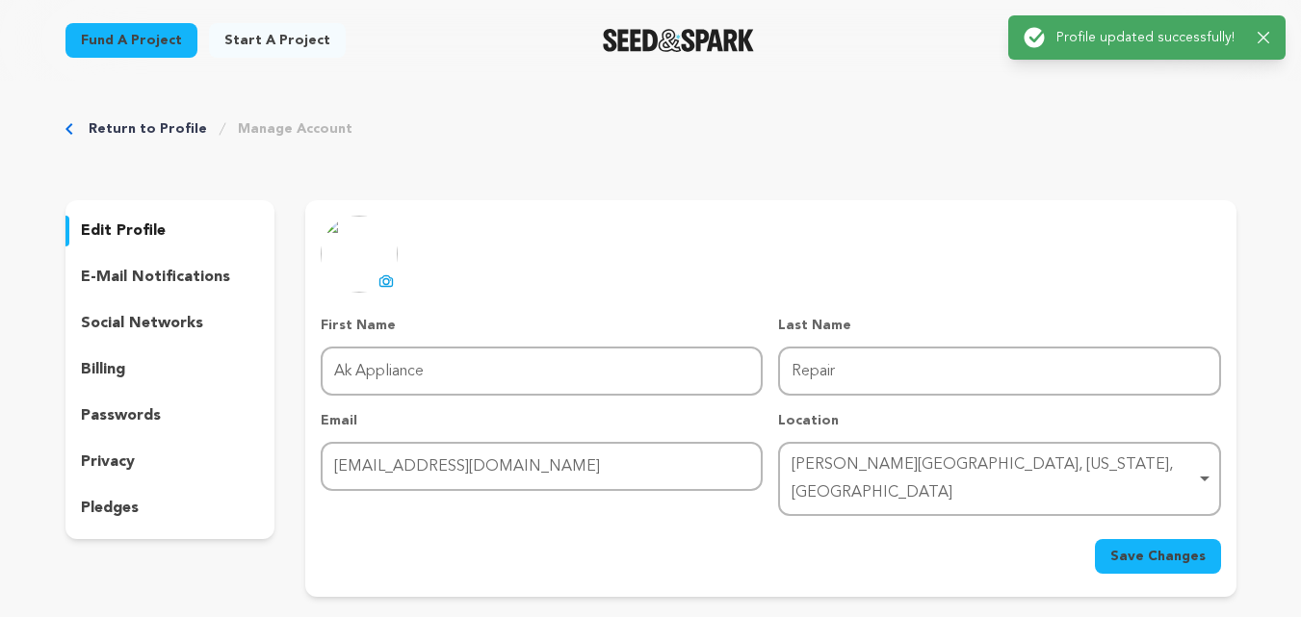
click at [1266, 38] on icon "button" at bounding box center [1264, 38] width 13 height 13
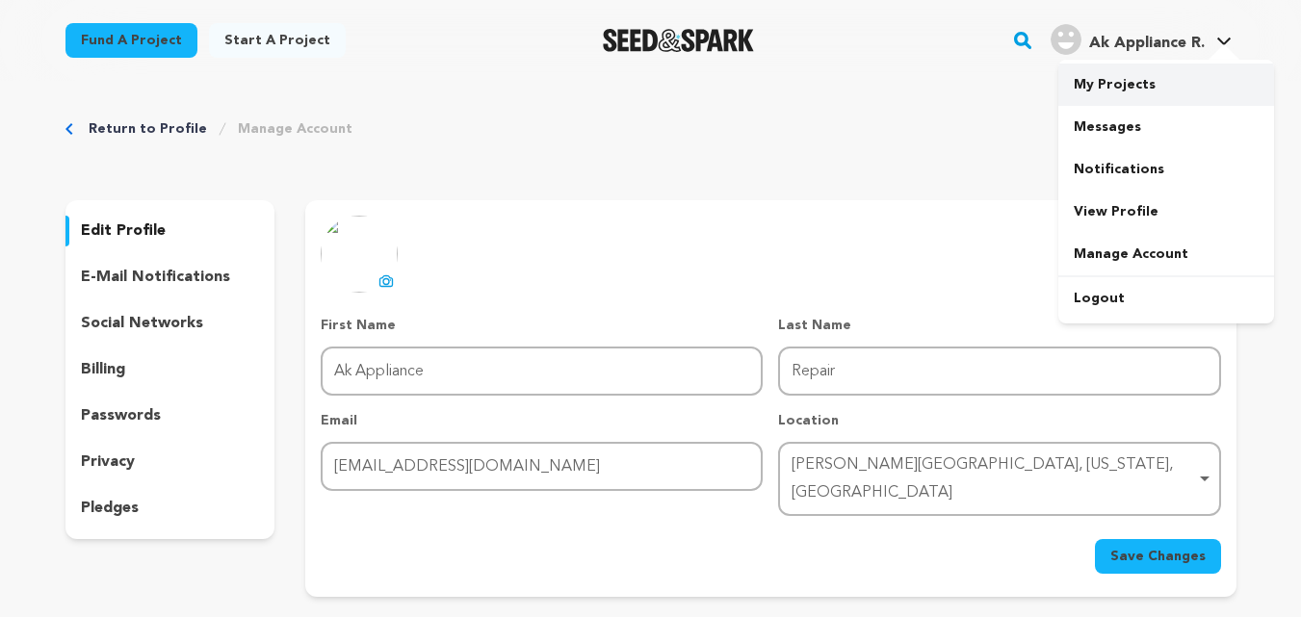
click at [1112, 90] on link "My Projects" at bounding box center [1167, 85] width 216 height 42
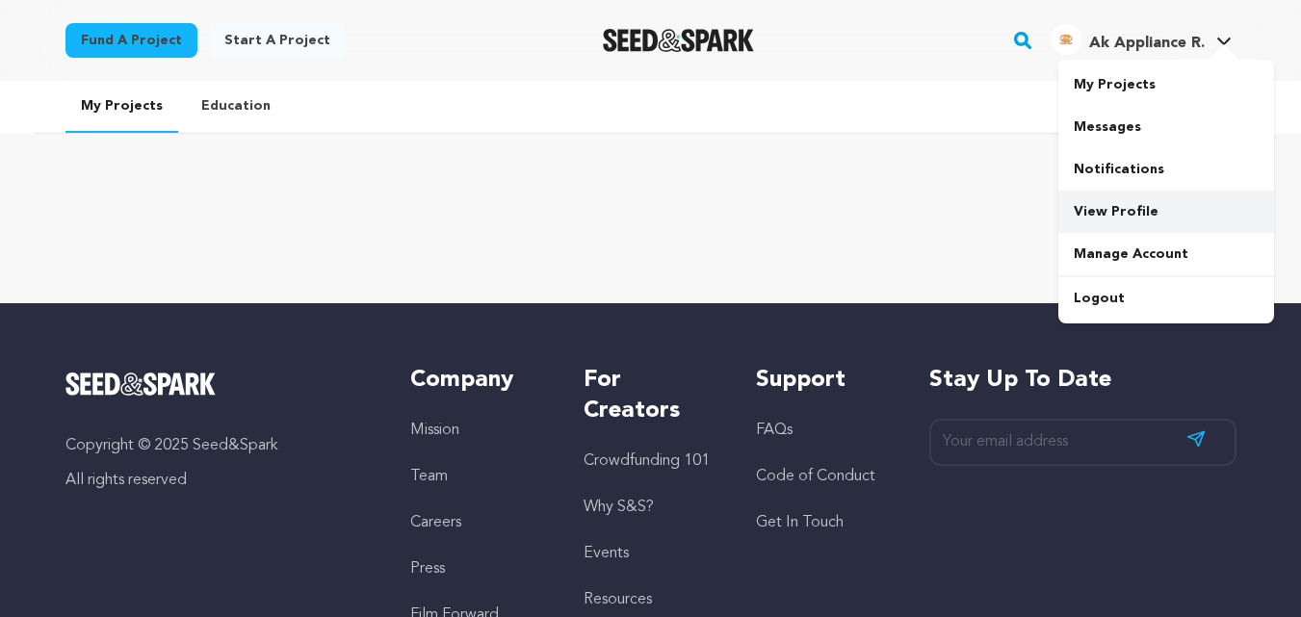
click at [1122, 203] on link "View Profile" at bounding box center [1167, 212] width 216 height 42
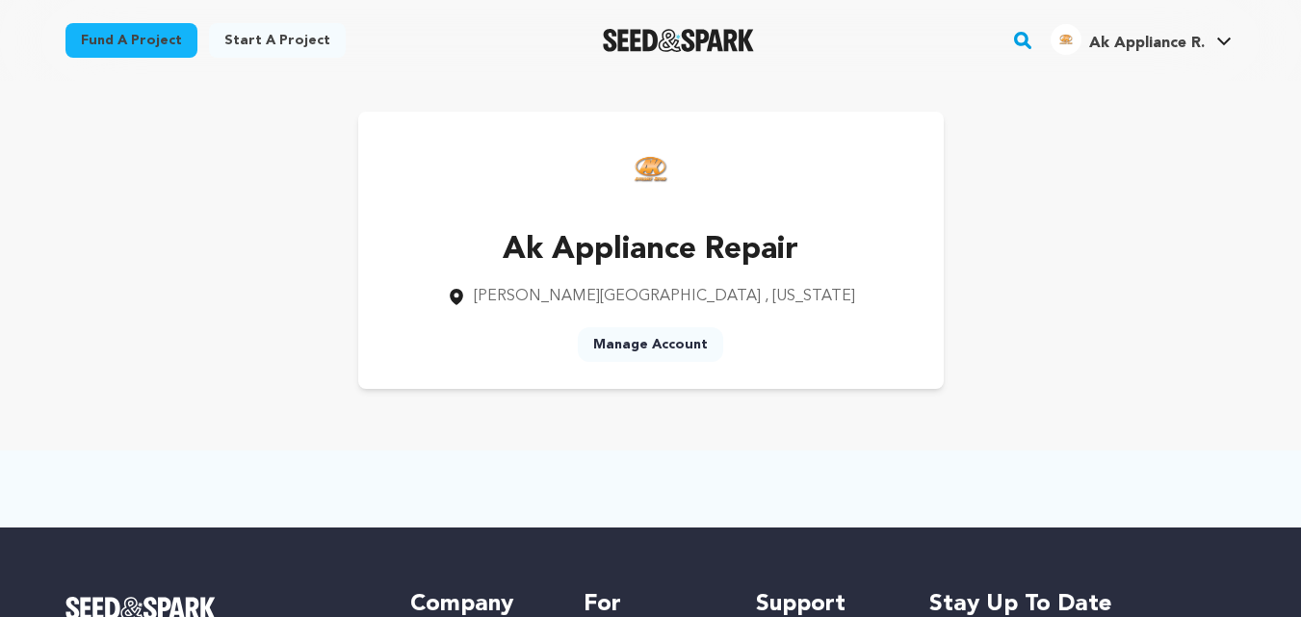
click at [657, 81] on div "Ak Appliance Repair Sandy Springs , Georgia Manage Account" at bounding box center [651, 250] width 1233 height 339
click at [1107, 213] on link "View Profile" at bounding box center [1167, 212] width 216 height 42
click at [1213, 44] on div at bounding box center [1224, 53] width 39 height 19
click at [1097, 243] on link "Manage Account" at bounding box center [1167, 254] width 216 height 42
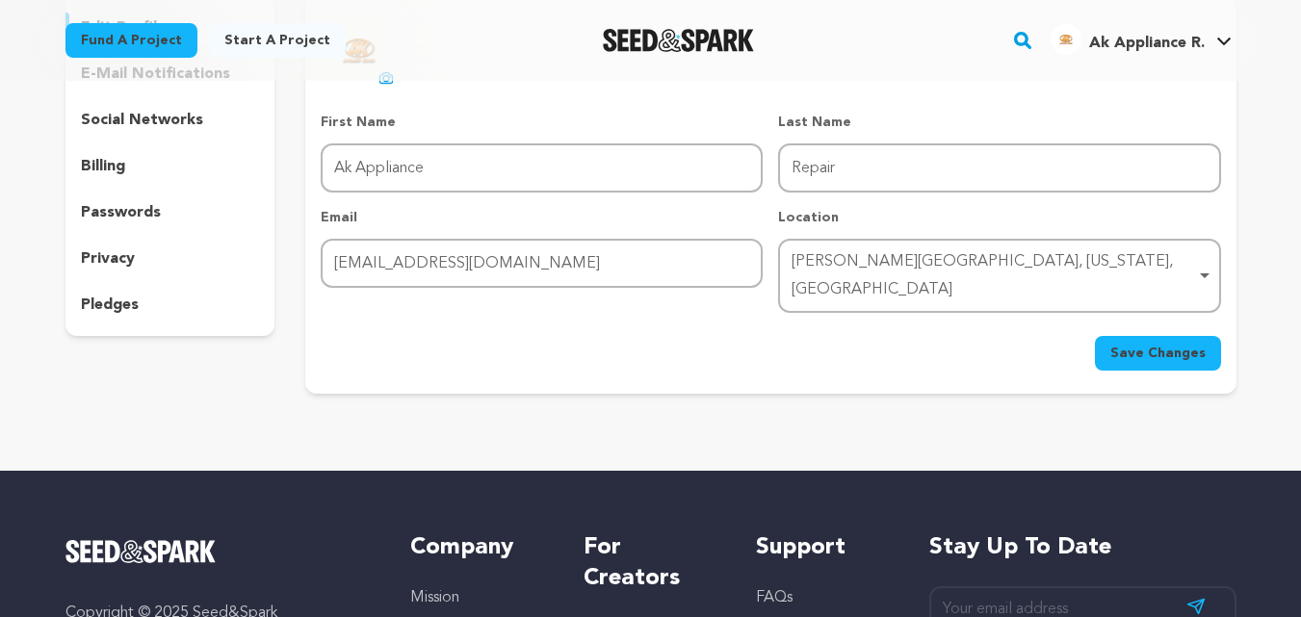
scroll to position [193, 0]
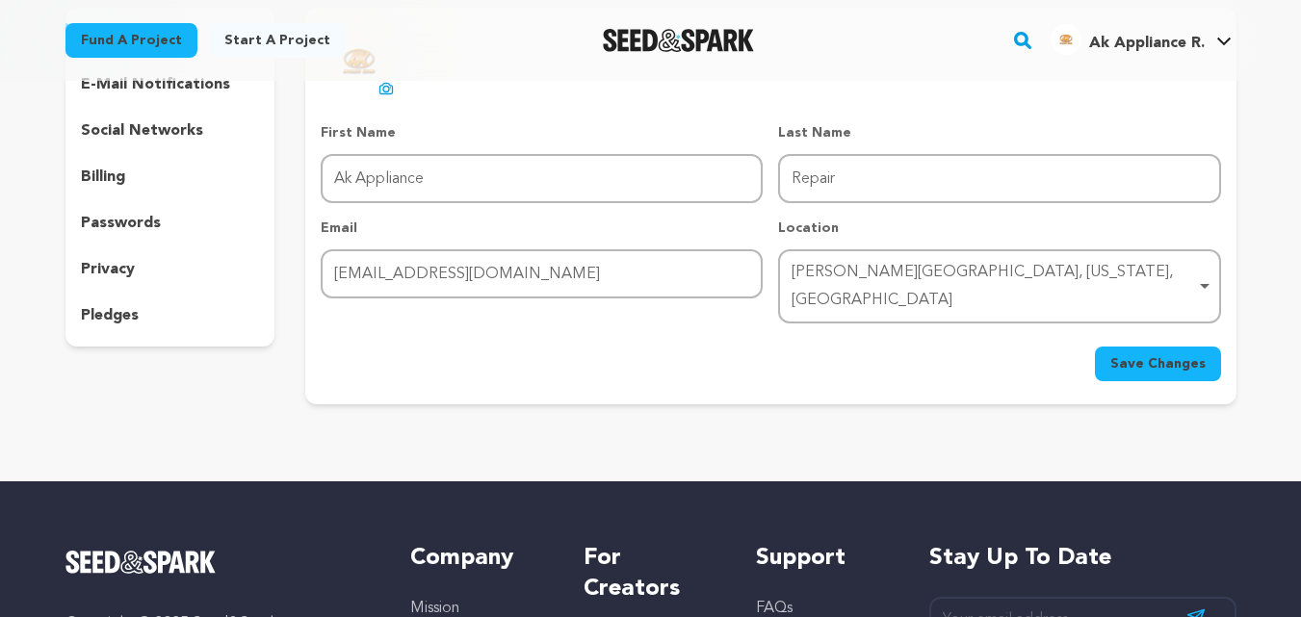
click at [111, 181] on p "billing" at bounding box center [103, 177] width 44 height 23
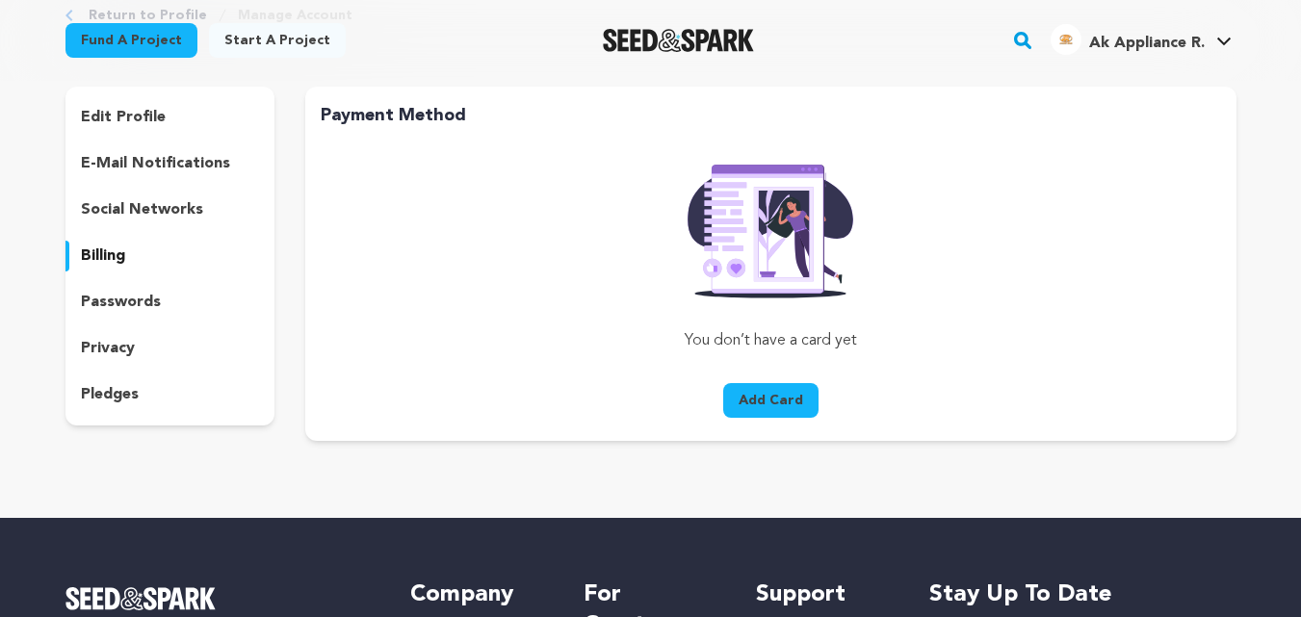
scroll to position [96, 0]
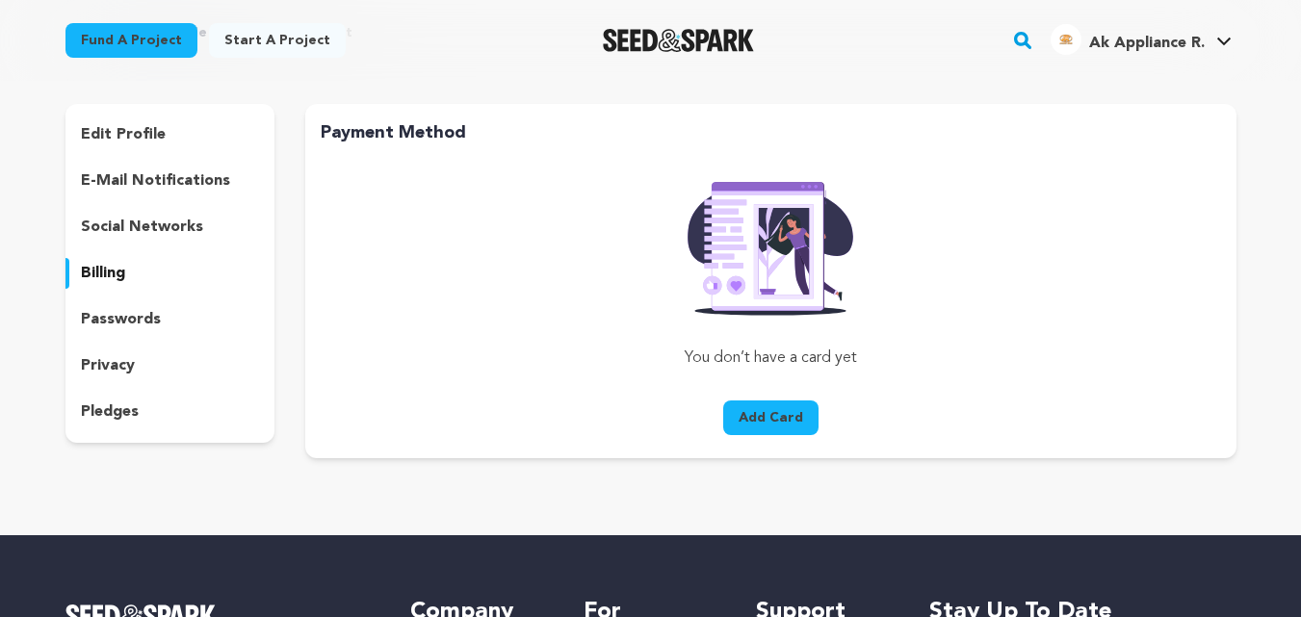
drag, startPoint x: 129, startPoint y: 222, endPoint x: 153, endPoint y: 227, distance: 24.8
click at [128, 223] on p "social networks" at bounding box center [142, 227] width 122 height 23
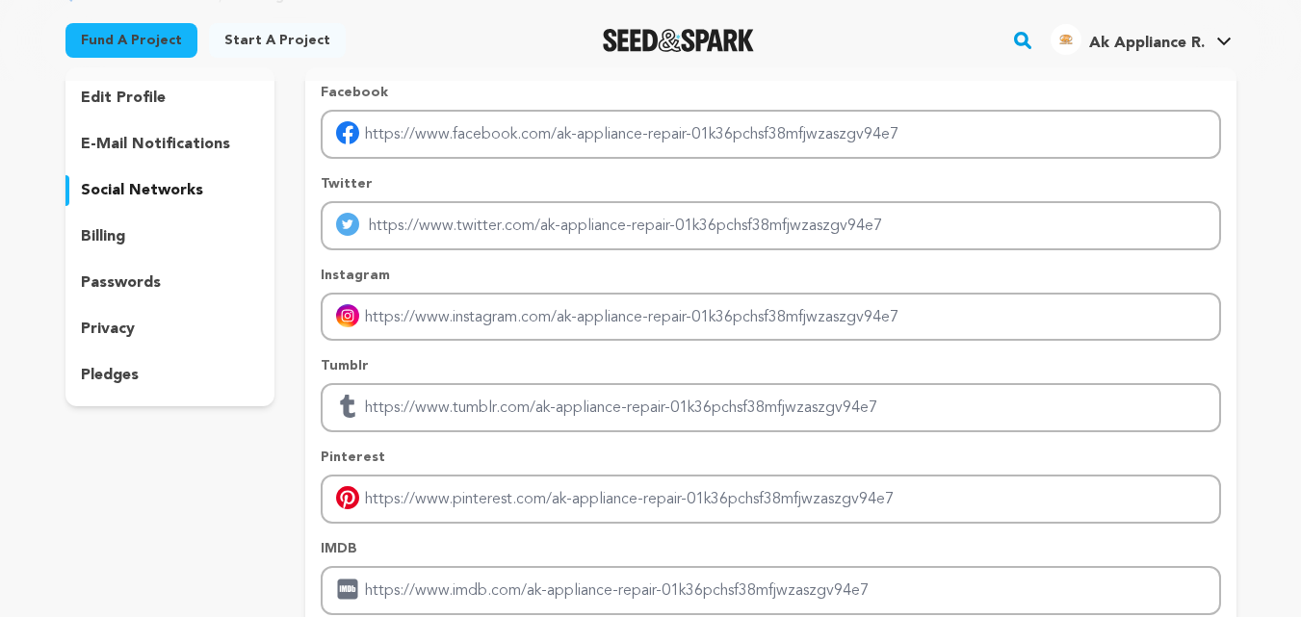
scroll to position [96, 0]
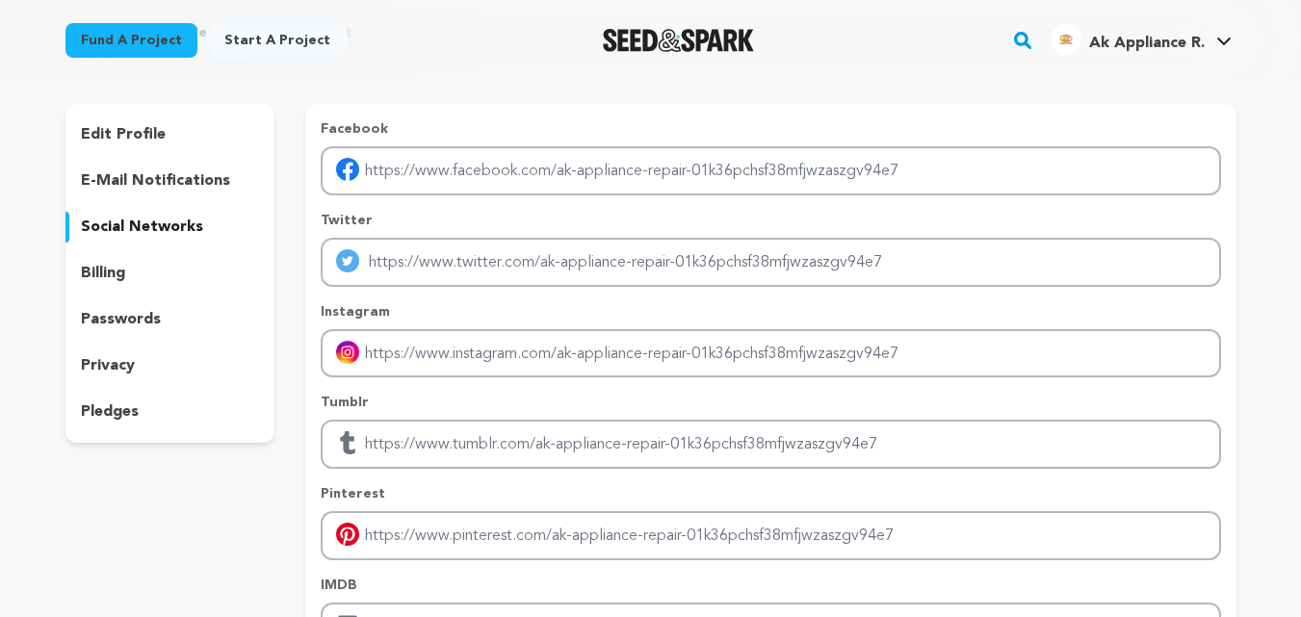
click at [100, 160] on div "edit profile e-mail notifications social networks billing passwords privacy ple…" at bounding box center [171, 273] width 210 height 339
click at [123, 178] on p "e-mail notifications" at bounding box center [155, 181] width 149 height 23
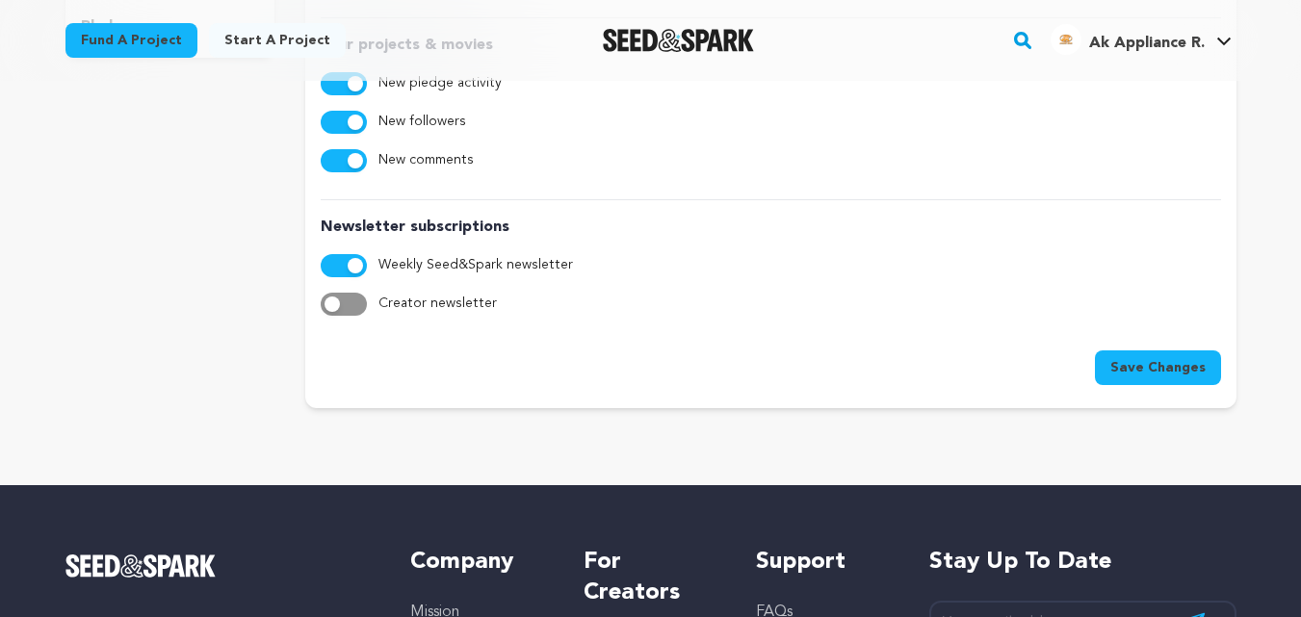
scroll to position [193, 0]
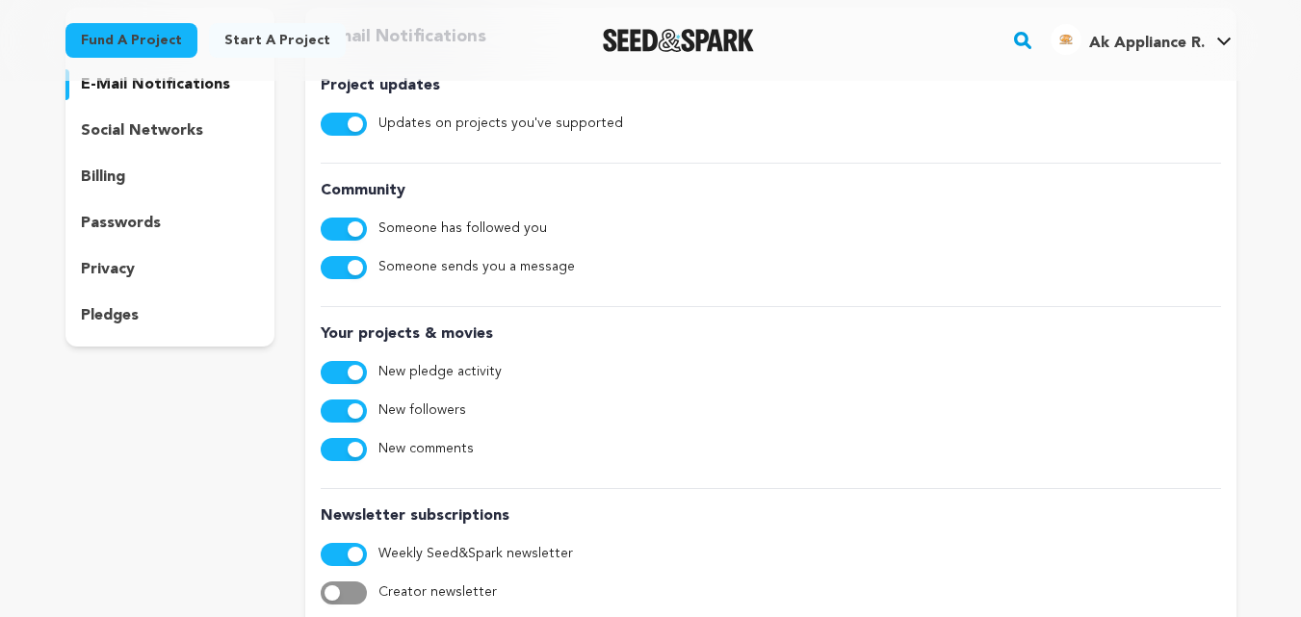
click at [99, 174] on p "billing" at bounding box center [103, 177] width 44 height 23
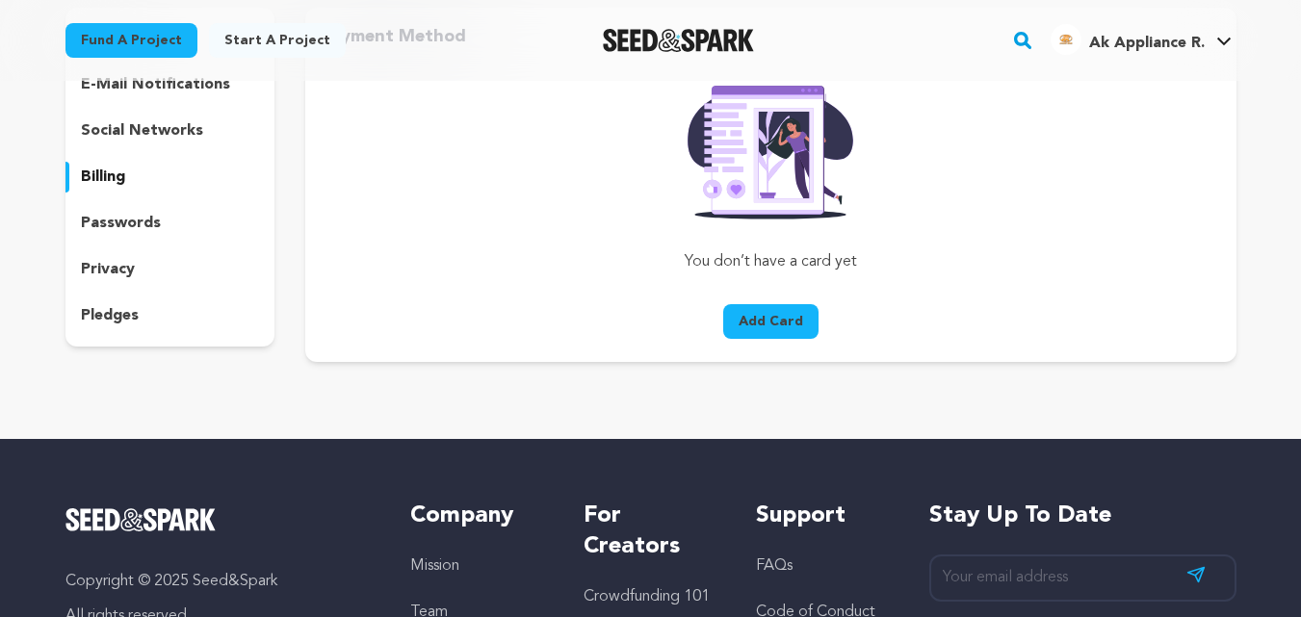
click at [98, 122] on p "social networks" at bounding box center [142, 130] width 122 height 23
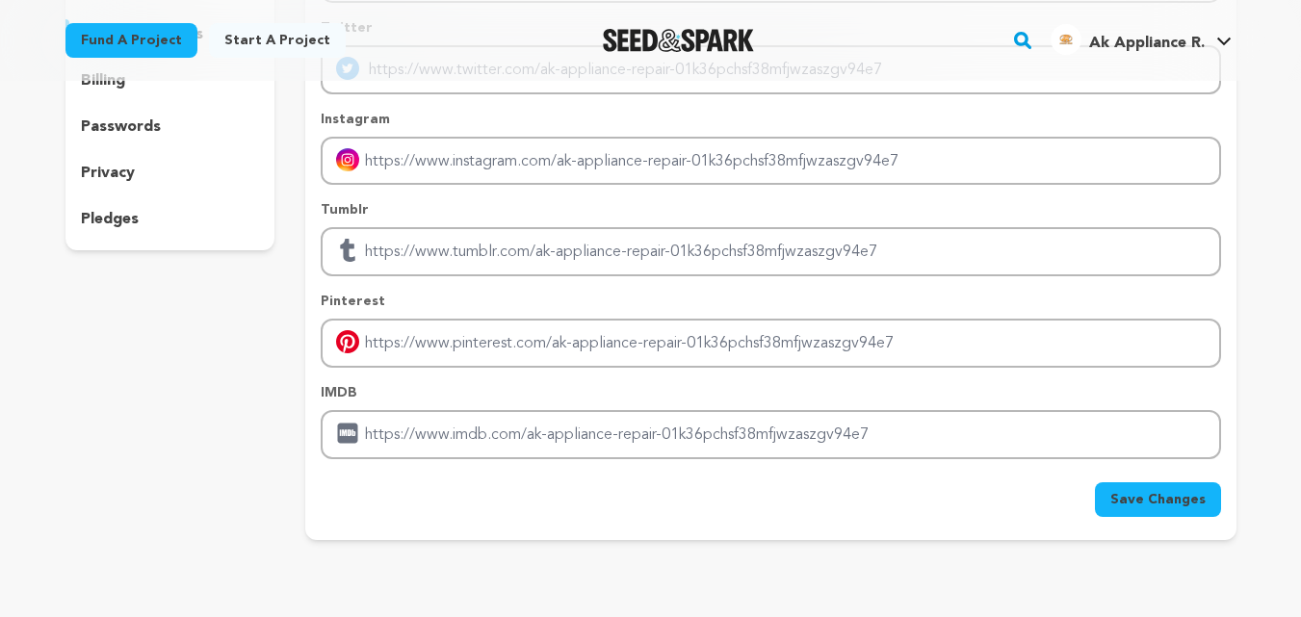
scroll to position [482, 0]
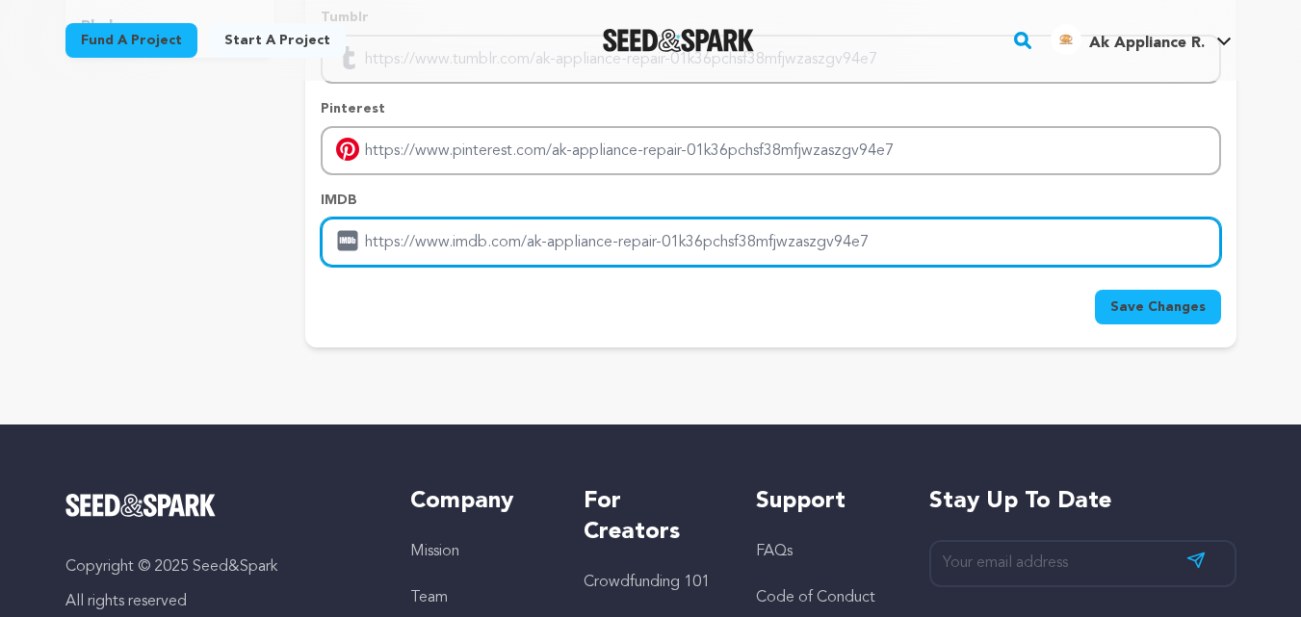
click at [422, 257] on input "Enter IMDB profile link" at bounding box center [771, 242] width 900 height 49
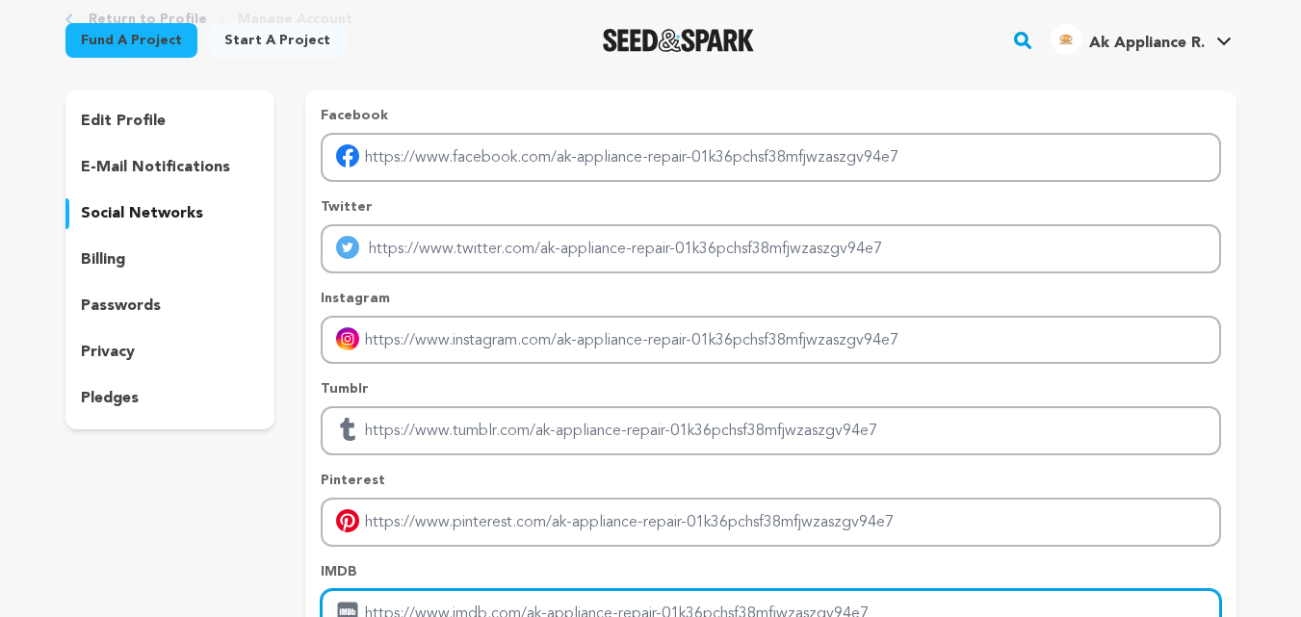
scroll to position [96, 0]
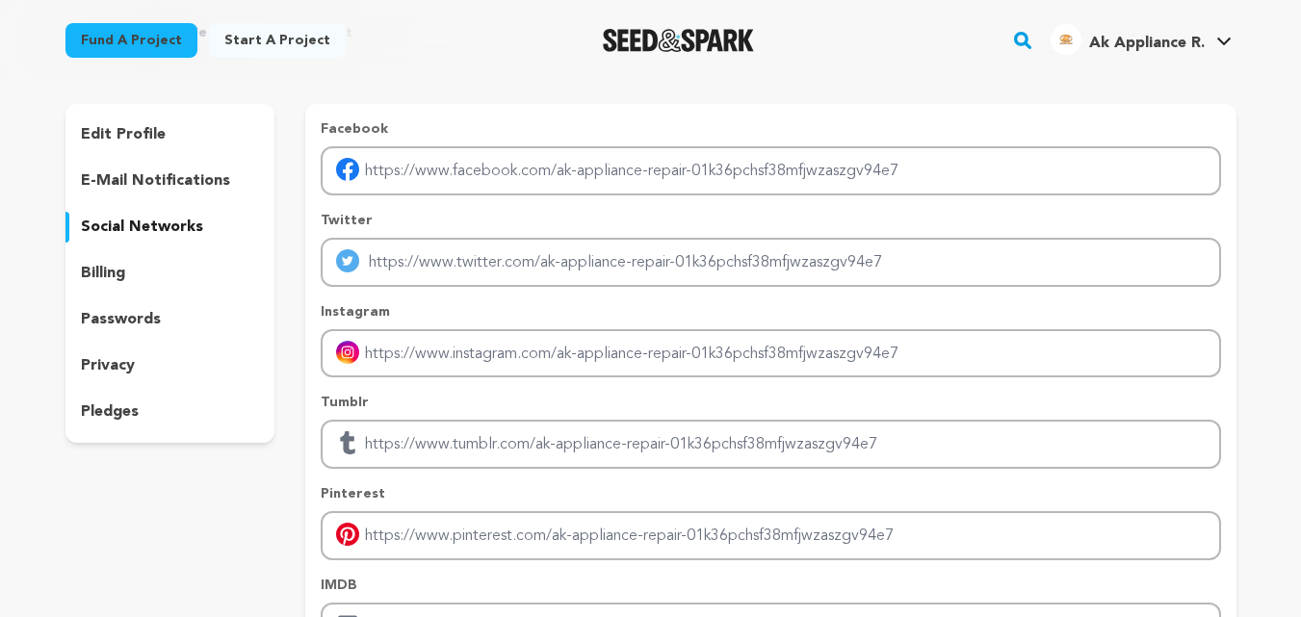
click at [113, 280] on p "billing" at bounding box center [103, 273] width 44 height 23
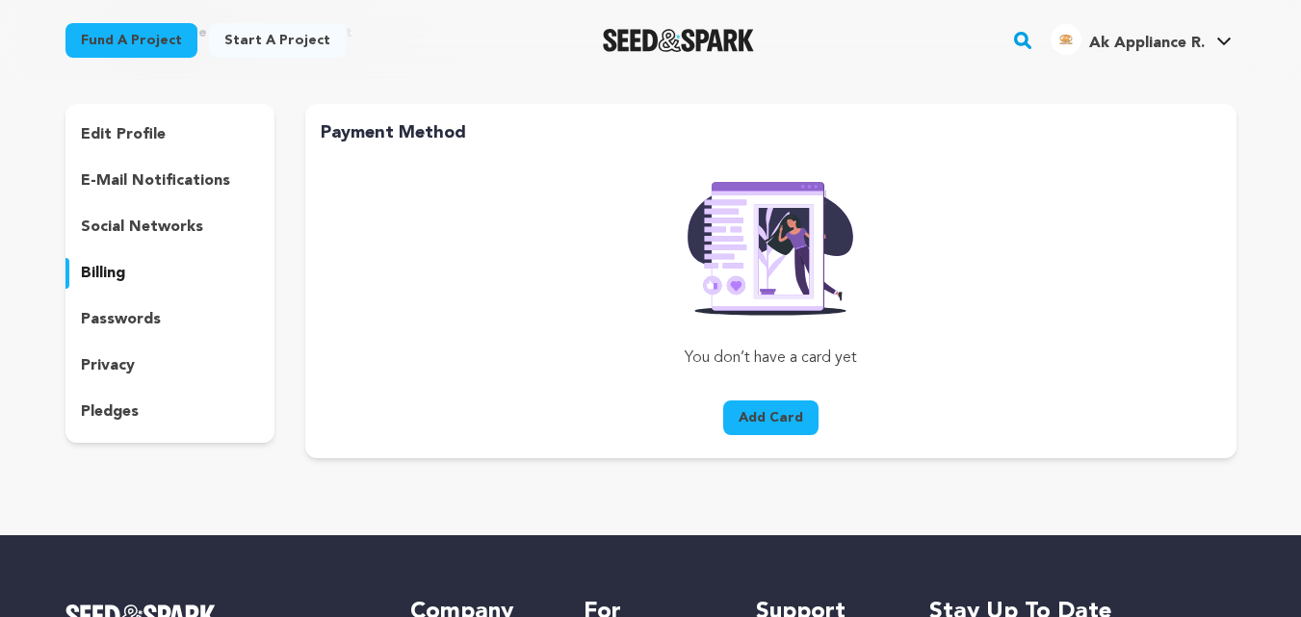
click at [116, 320] on p "passwords" at bounding box center [121, 319] width 80 height 23
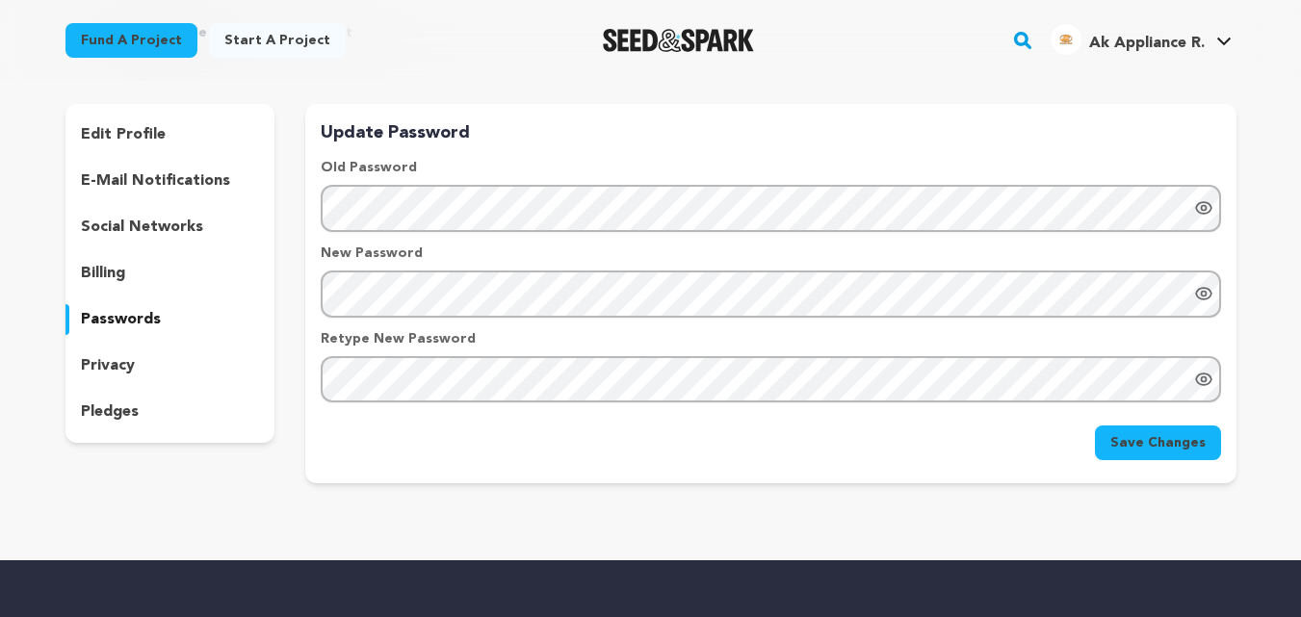
click at [98, 367] on p "privacy" at bounding box center [108, 365] width 54 height 23
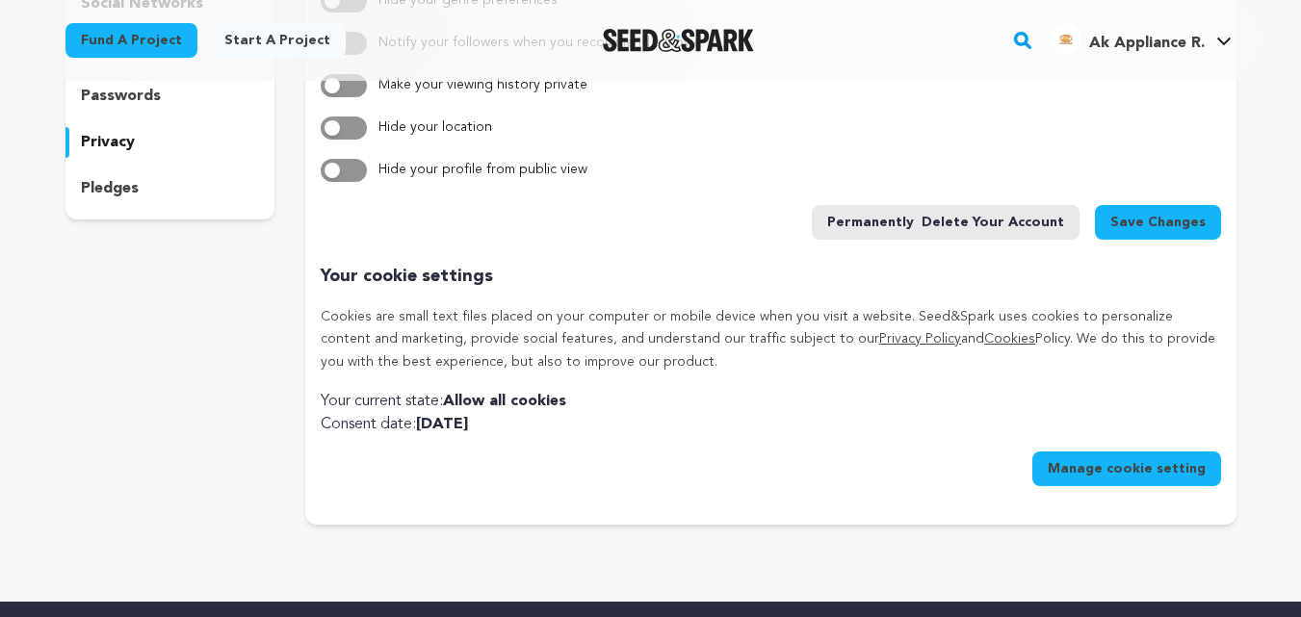
scroll to position [289, 0]
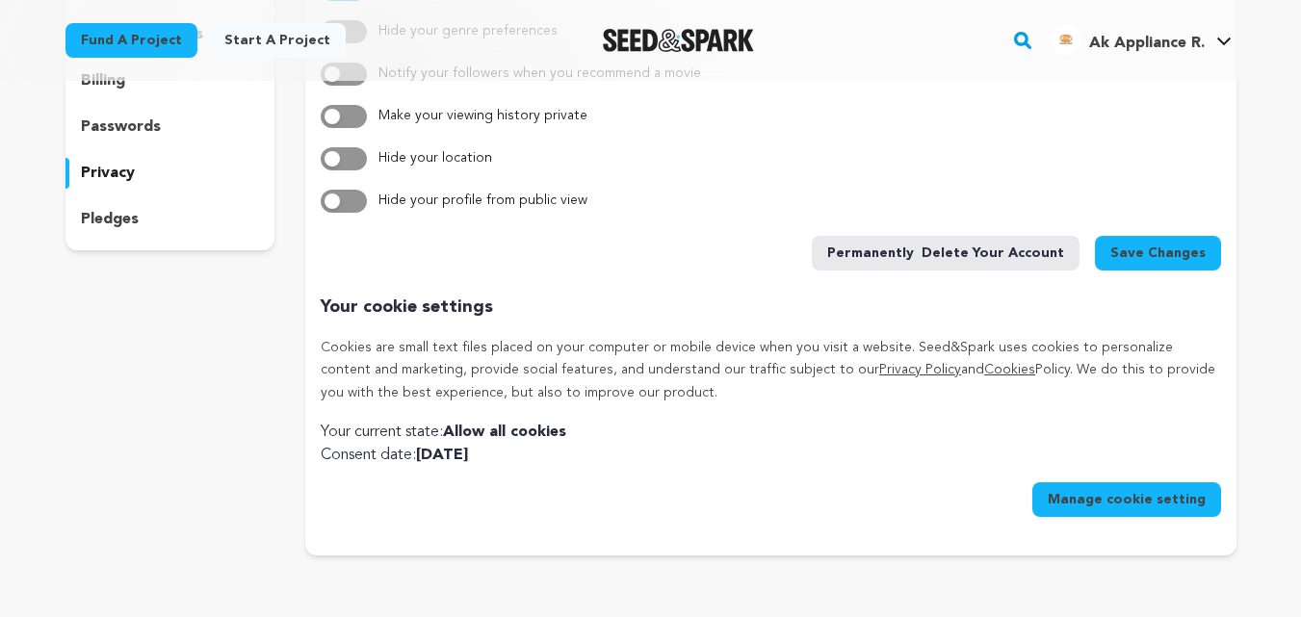
click at [109, 221] on p "pledges" at bounding box center [110, 219] width 58 height 23
